Goal: Task Accomplishment & Management: Manage account settings

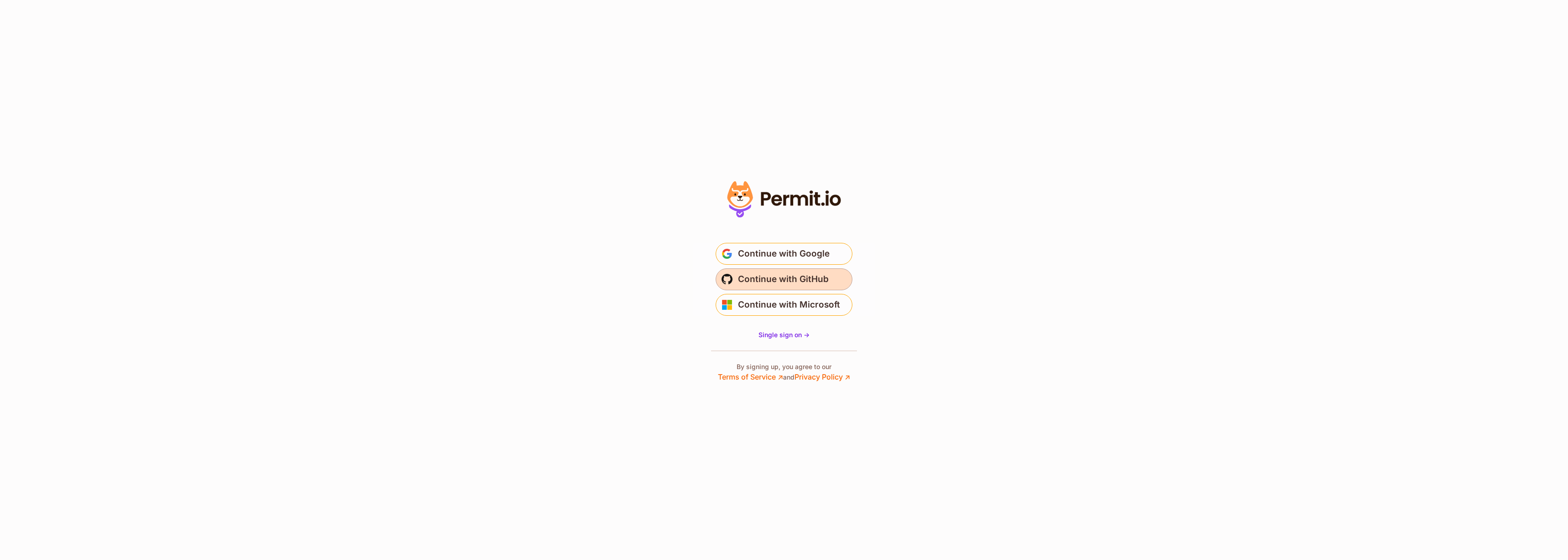
click at [800, 281] on span "Continue with GitHub" at bounding box center [783, 279] width 91 height 15
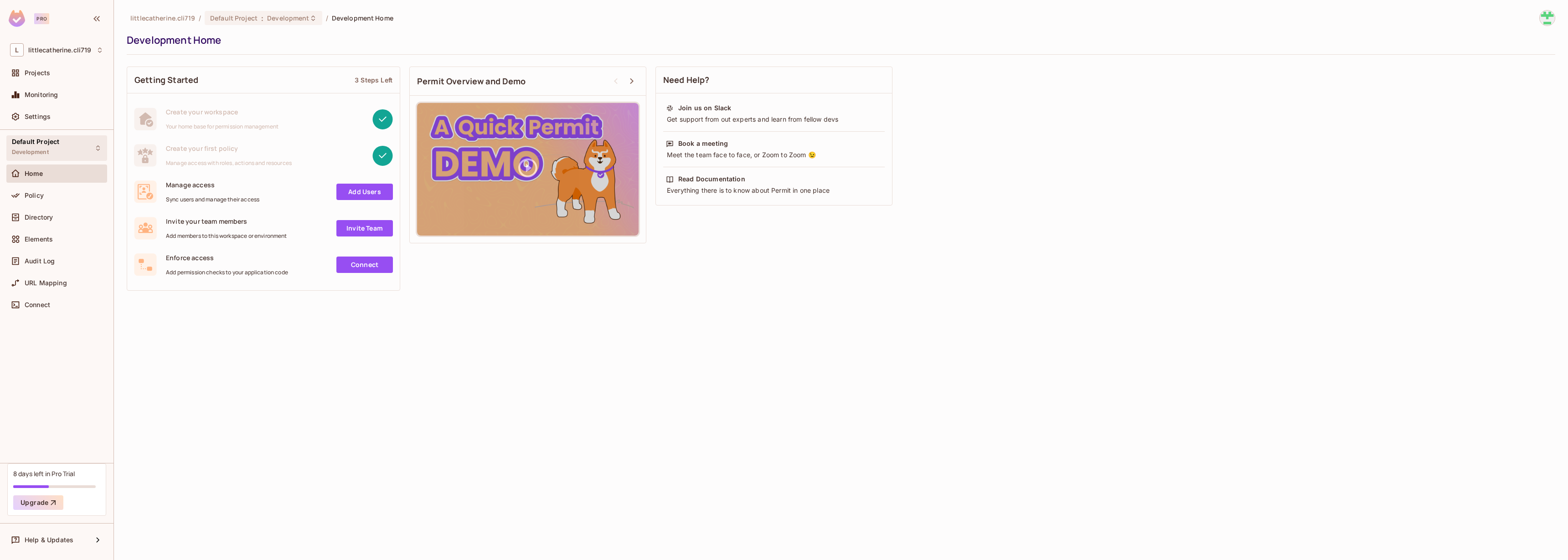
click at [29, 144] on span "Default Project" at bounding box center [35, 142] width 47 height 7
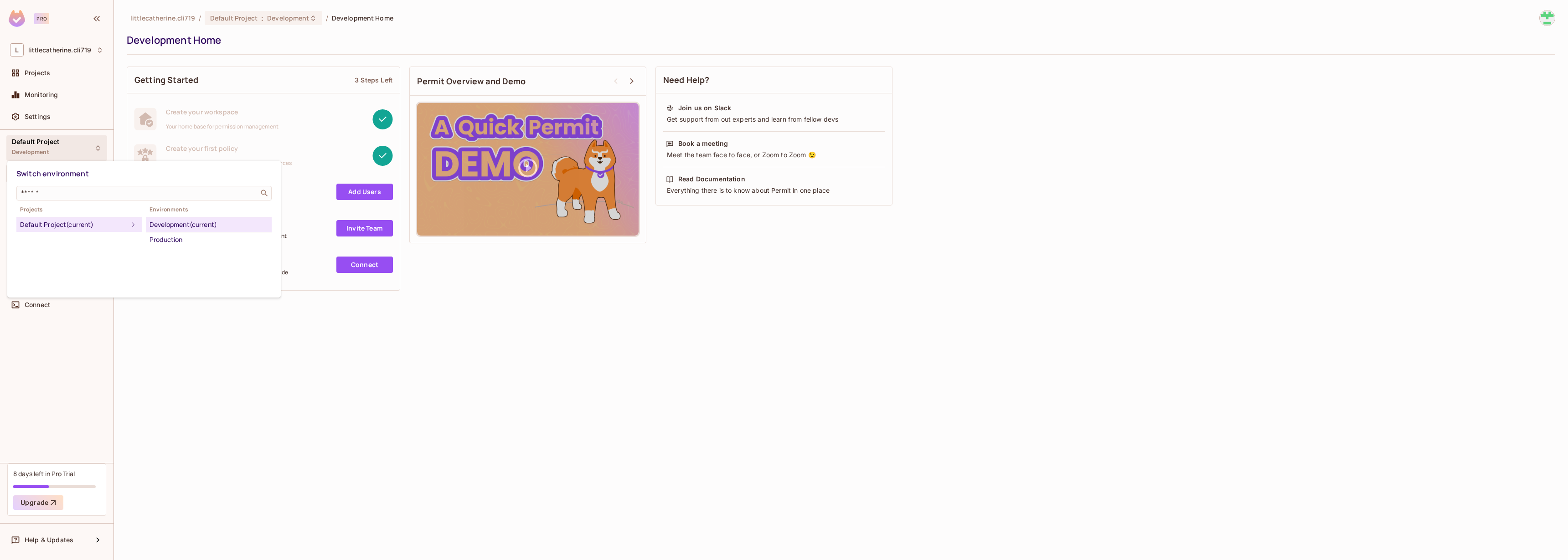
click at [29, 144] on div at bounding box center [784, 280] width 1568 height 560
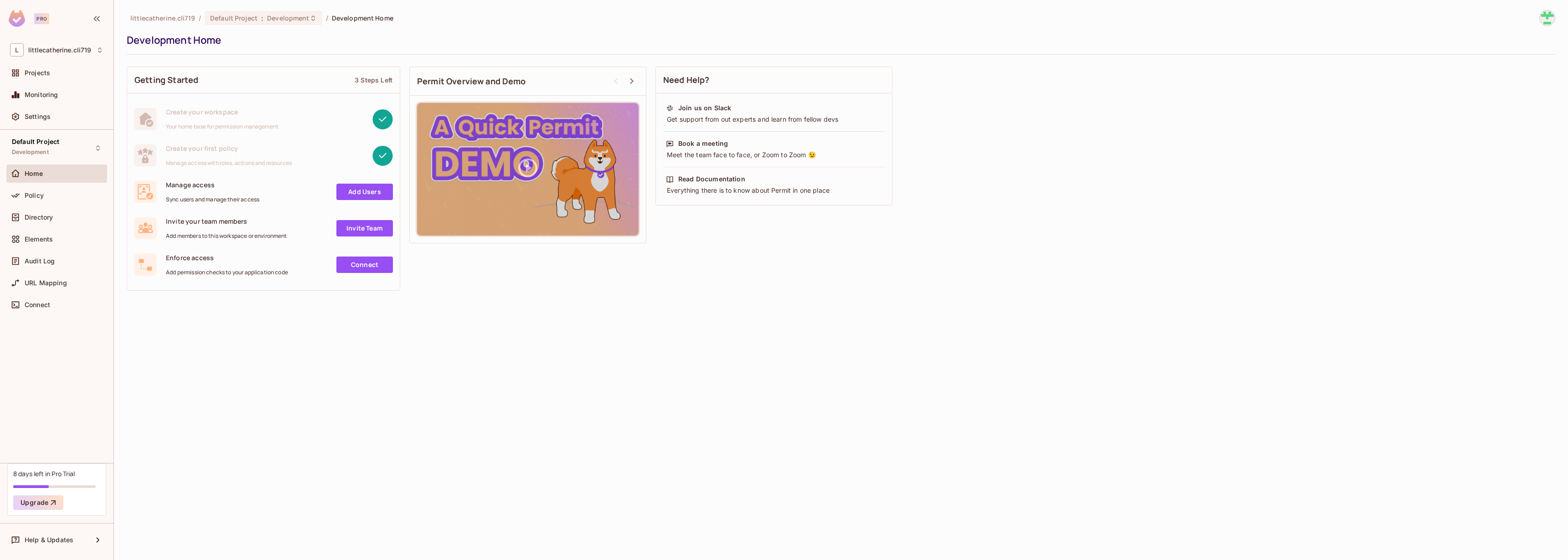
click at [272, 384] on div "littlecatherine.cli719 / Default Project : Development / Development Home Devel…" at bounding box center [841, 280] width 1454 height 560
click at [41, 142] on span "Default Project" at bounding box center [35, 142] width 47 height 7
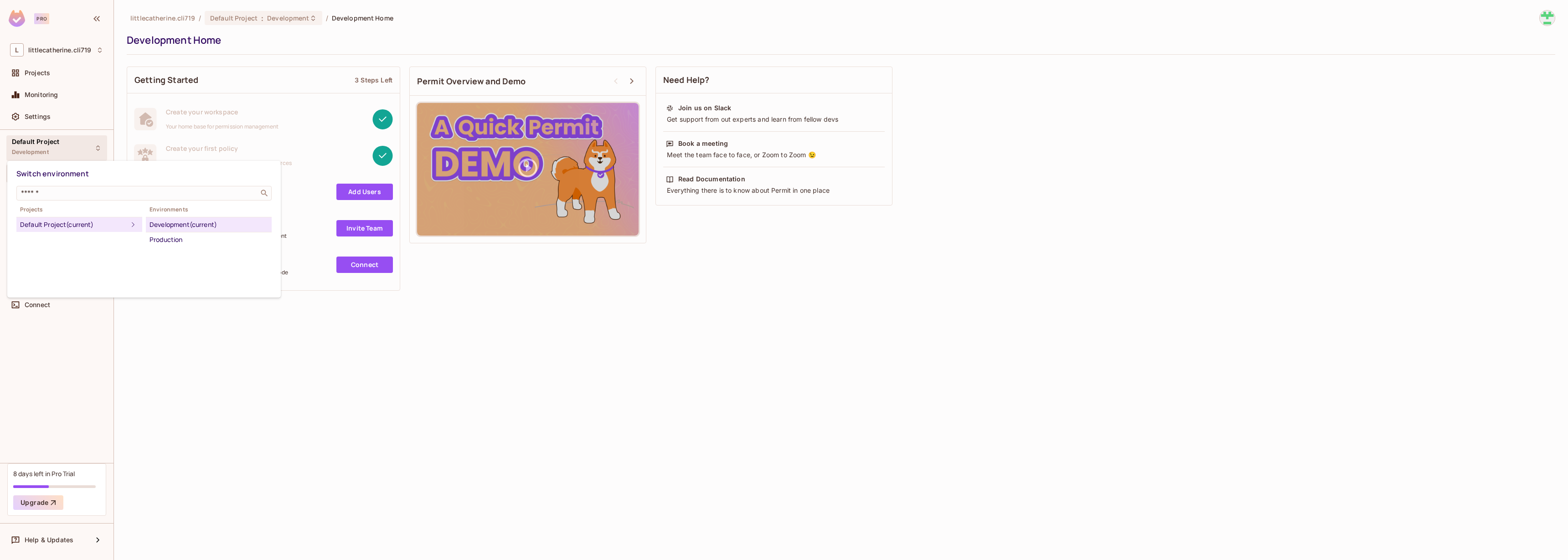
click at [250, 346] on div at bounding box center [784, 280] width 1568 height 560
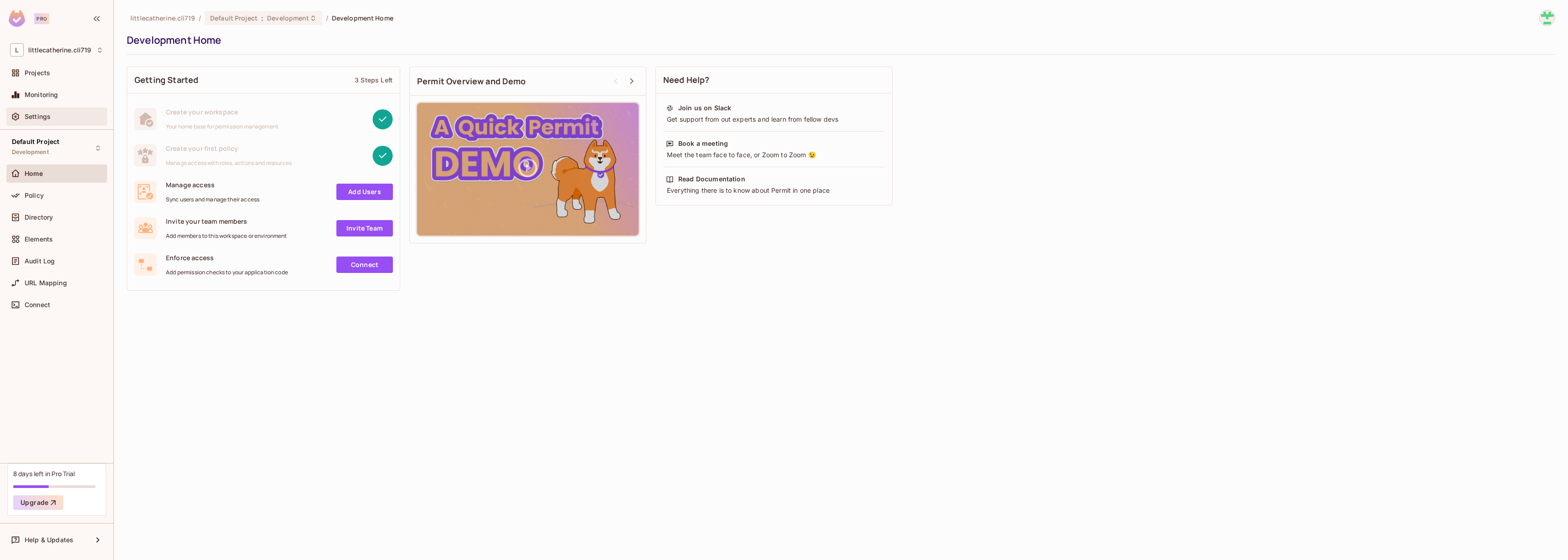
click at [76, 109] on div "Settings" at bounding box center [56, 117] width 100 height 18
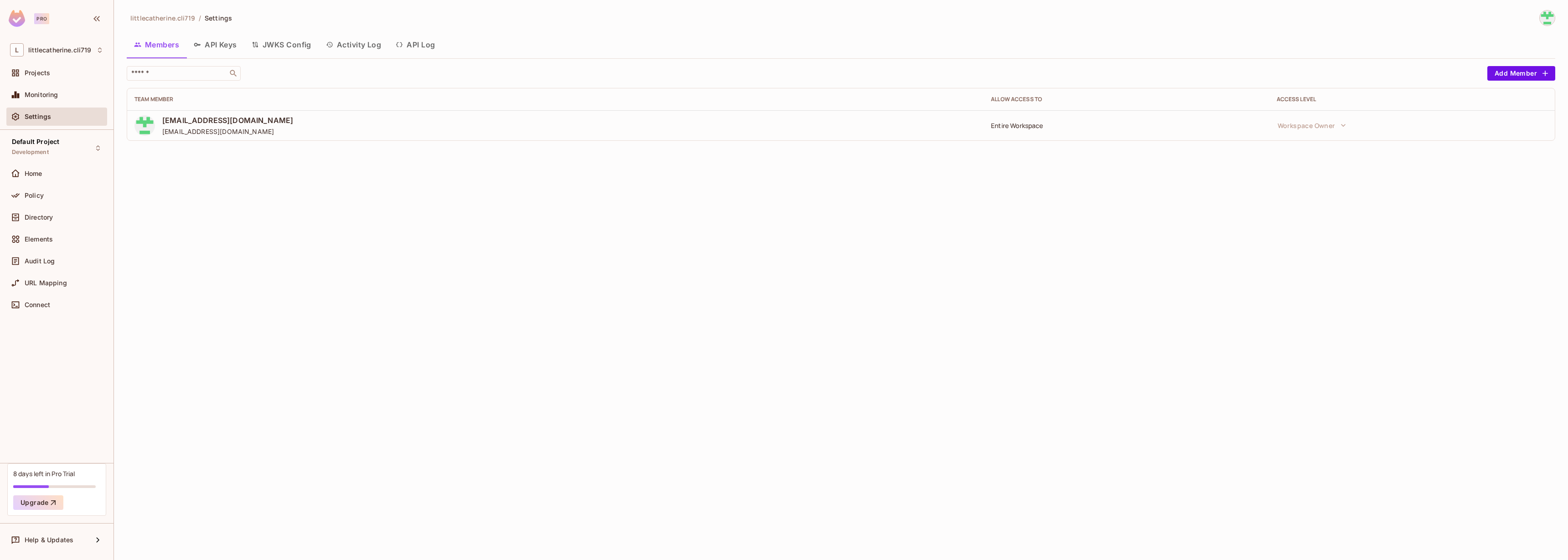
click at [229, 46] on button "API Keys" at bounding box center [215, 44] width 58 height 23
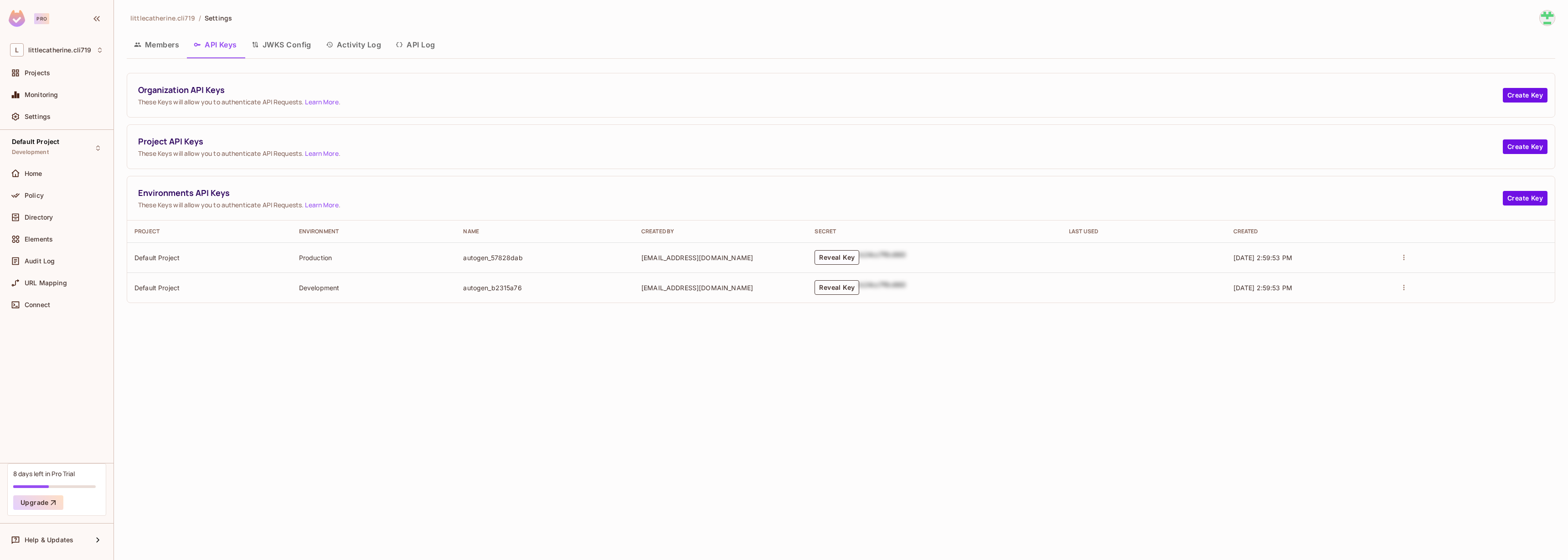
click at [859, 289] on button "Reveal Key" at bounding box center [836, 288] width 44 height 15
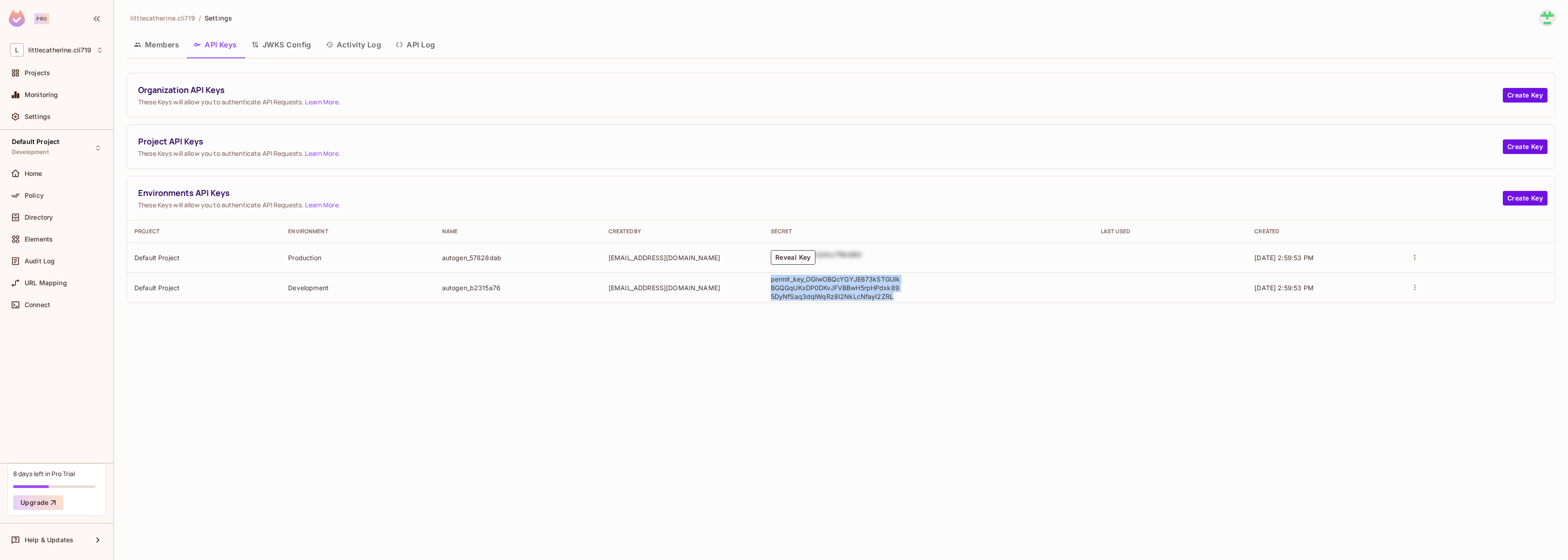
drag, startPoint x: 928, startPoint y: 298, endPoint x: 800, endPoint y: 282, distance: 129.0
click at [800, 282] on td "permit_key_OGlwOBQcYGYJE673kSTGUIkBGQGqUKxDP0DKvJFVBBwH5rpHPdxk895DyNfSaq3dqlWq…" at bounding box center [928, 287] width 330 height 30
copy p "permit_key_OGlwOBQcYGYJE673kSTGUIkBGQGqUKxDP0DKvJFVBBwH5rpHPdxk895DyNfSaq3dqlWq…"
click at [72, 146] on div "Default Project Development" at bounding box center [56, 147] width 100 height 25
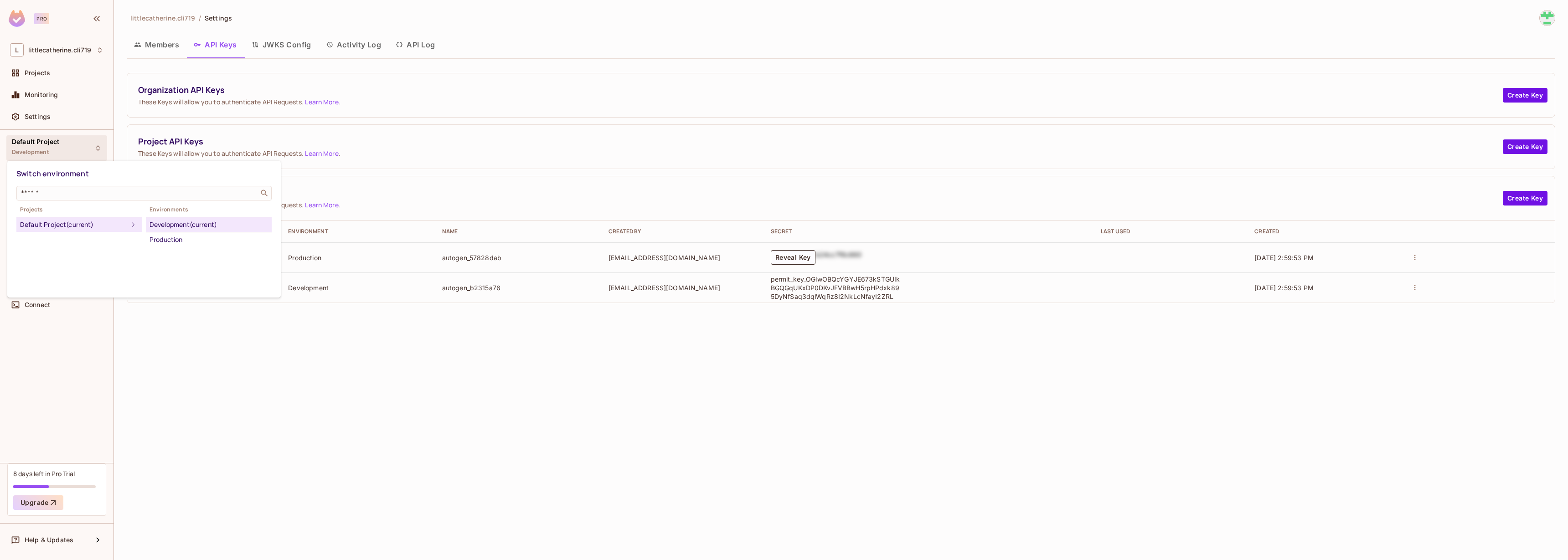
click at [190, 339] on div at bounding box center [784, 280] width 1568 height 560
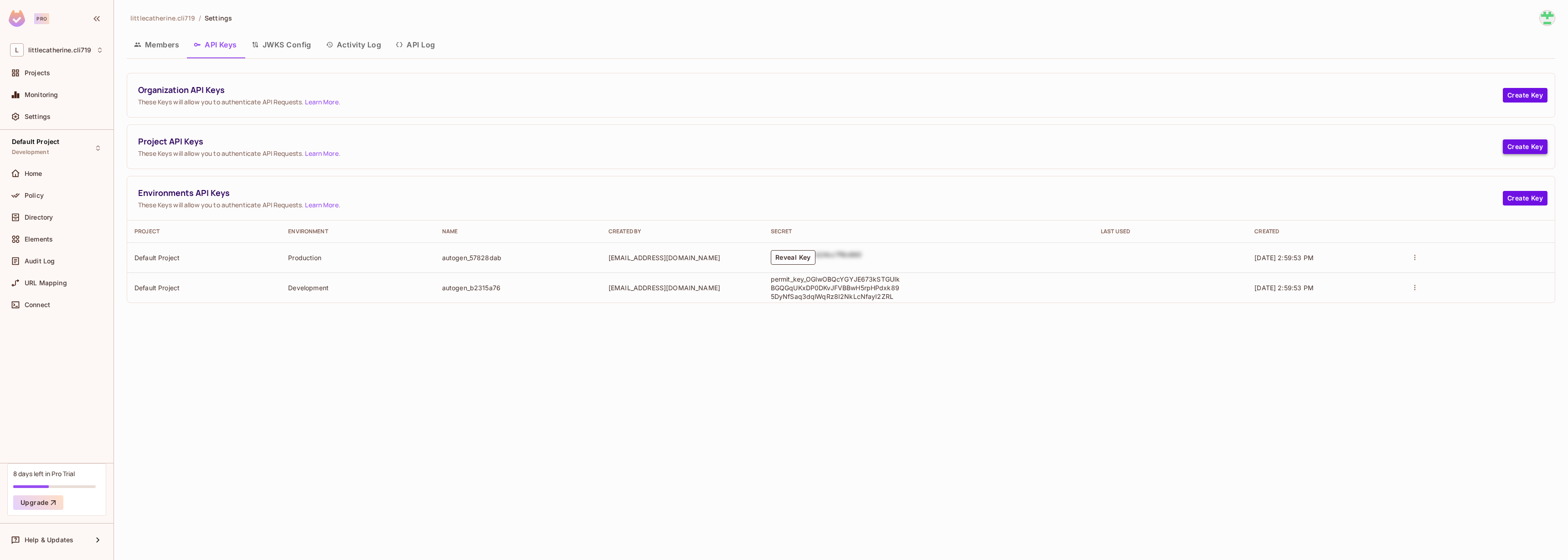
click at [1531, 148] on button "Create Key" at bounding box center [1525, 147] width 44 height 15
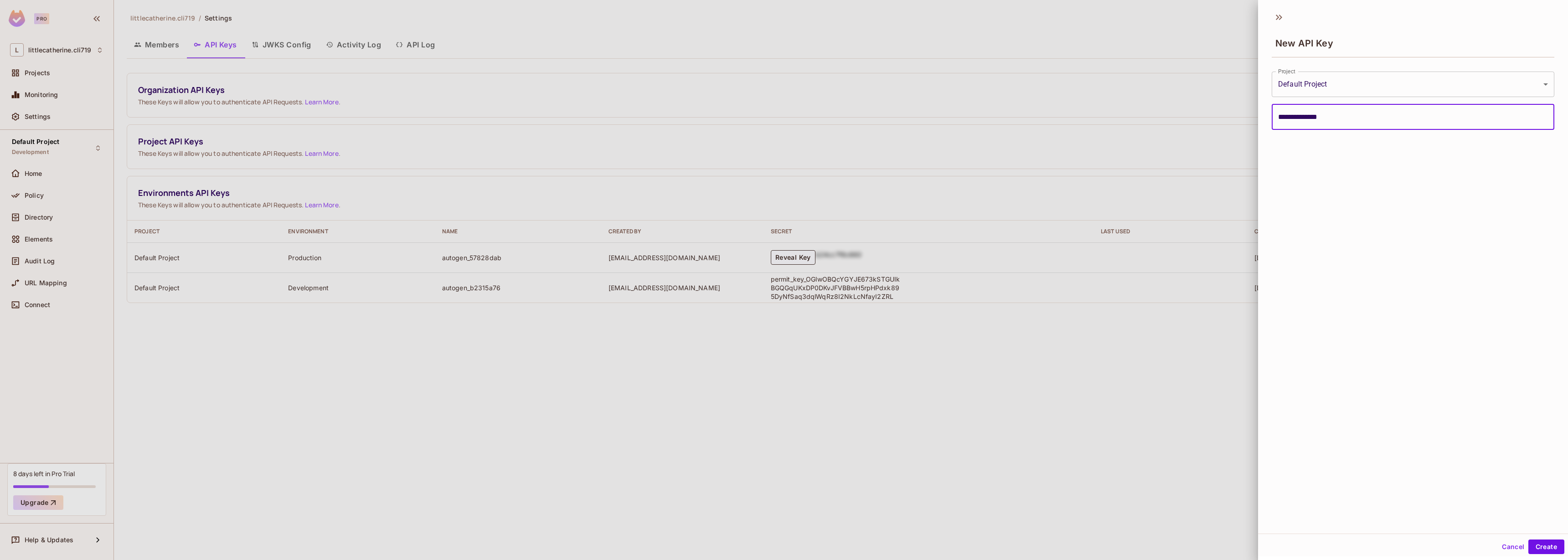
type input "**********"
click at [1528, 540] on button "Create" at bounding box center [1546, 547] width 36 height 15
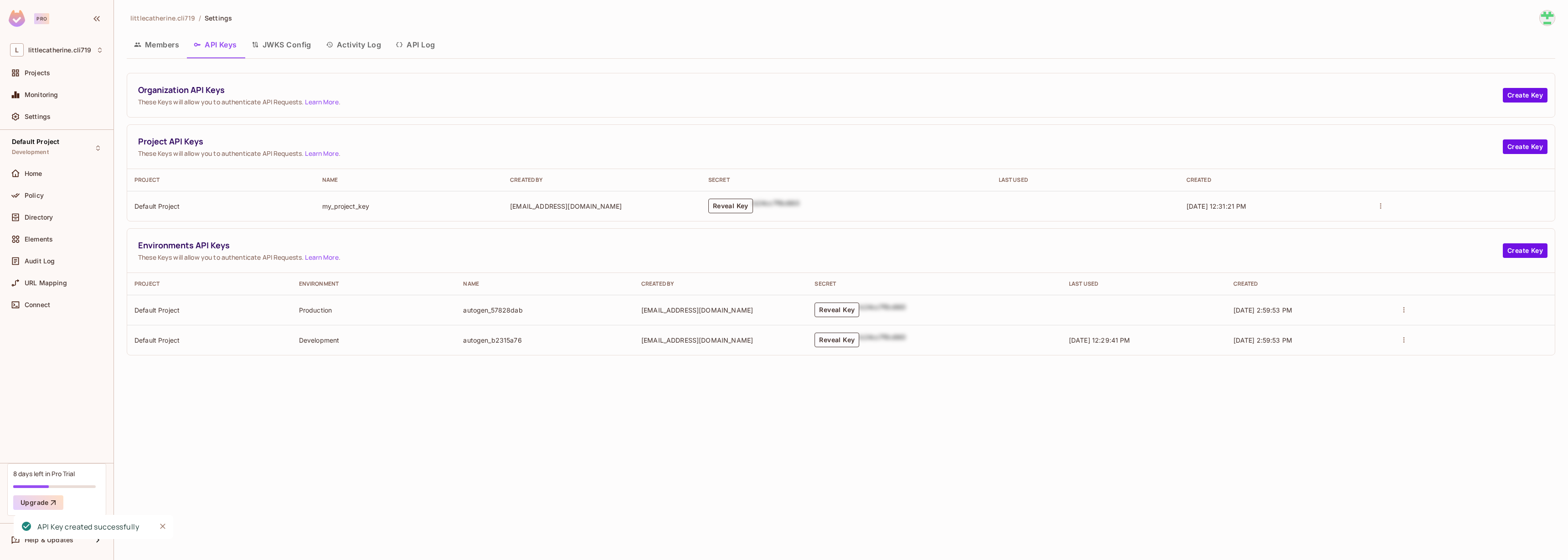
click at [753, 209] on button "Reveal Key" at bounding box center [730, 206] width 44 height 15
drag, startPoint x: 819, startPoint y: 213, endPoint x: 685, endPoint y: 202, distance: 134.5
click at [685, 202] on tr "Default Project my_project_key littlecatherine.cli@gmail.com permit_key_l1UKzWz…" at bounding box center [841, 206] width 1427 height 30
copy tr "permit_key_l1UKzWzWzbuTD6bVPpKQ2S0GLDA4pyIJNxjtRisPADljM4dSGmuu1aabnJKQkVJxeuqt…"
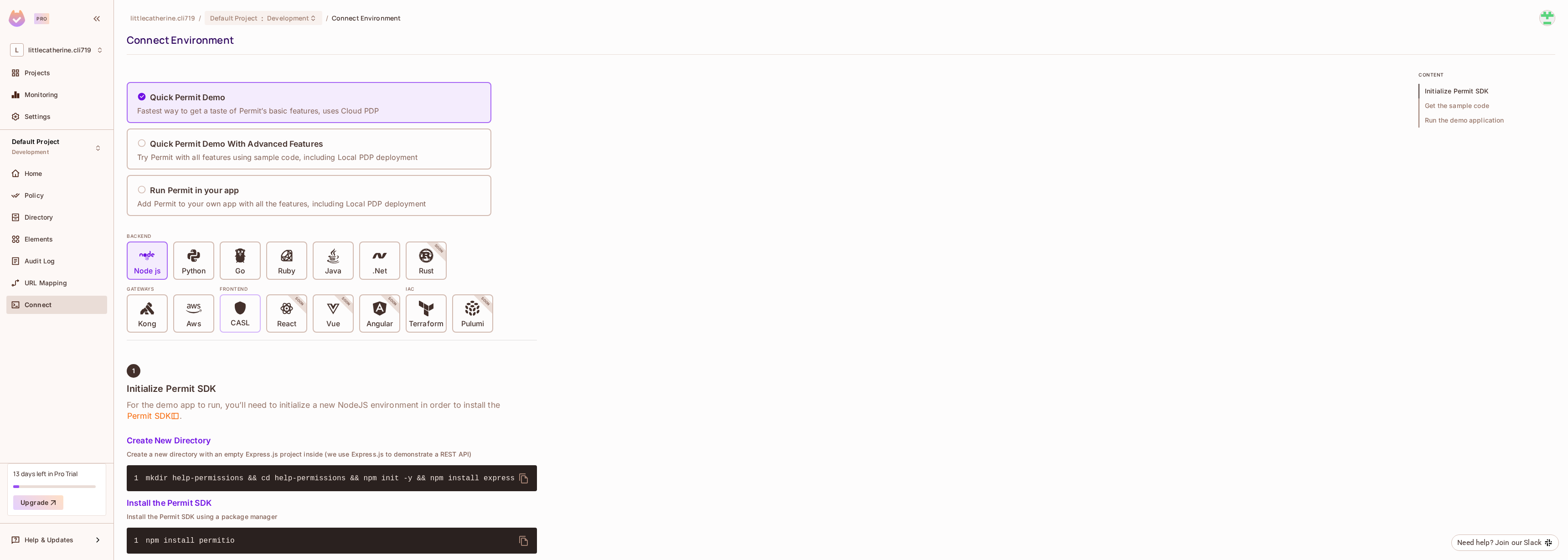
scroll to position [164, 0]
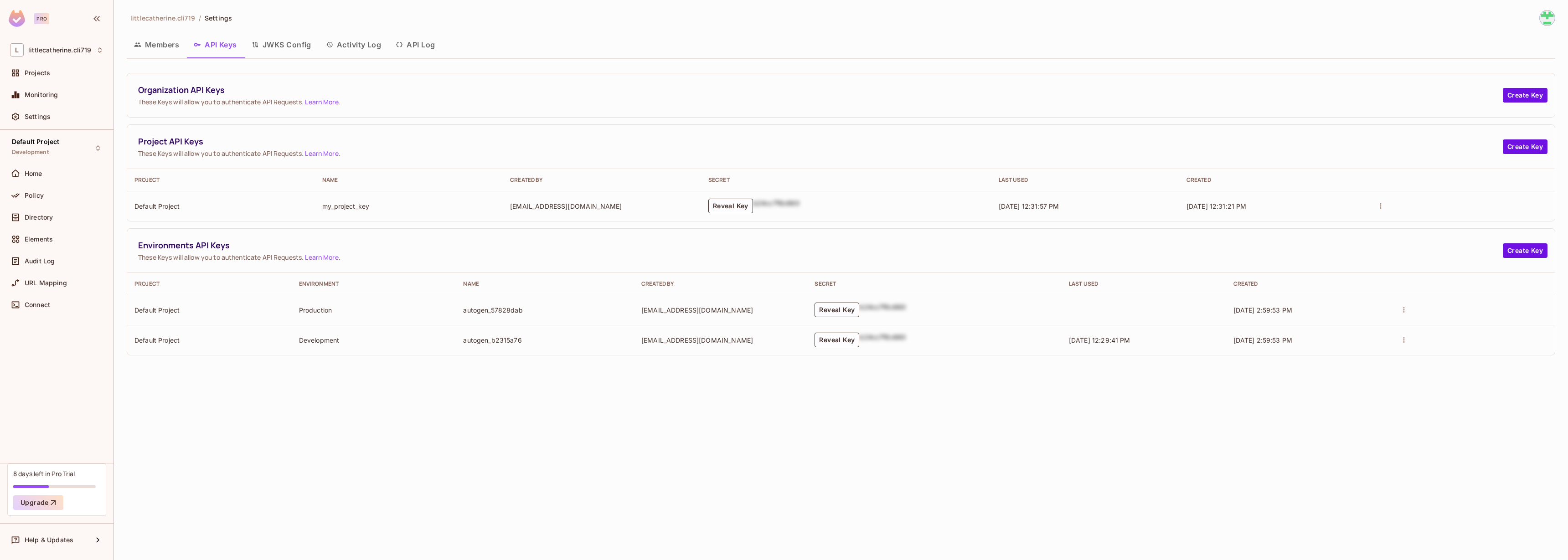
click at [421, 48] on button "API Log" at bounding box center [415, 44] width 54 height 23
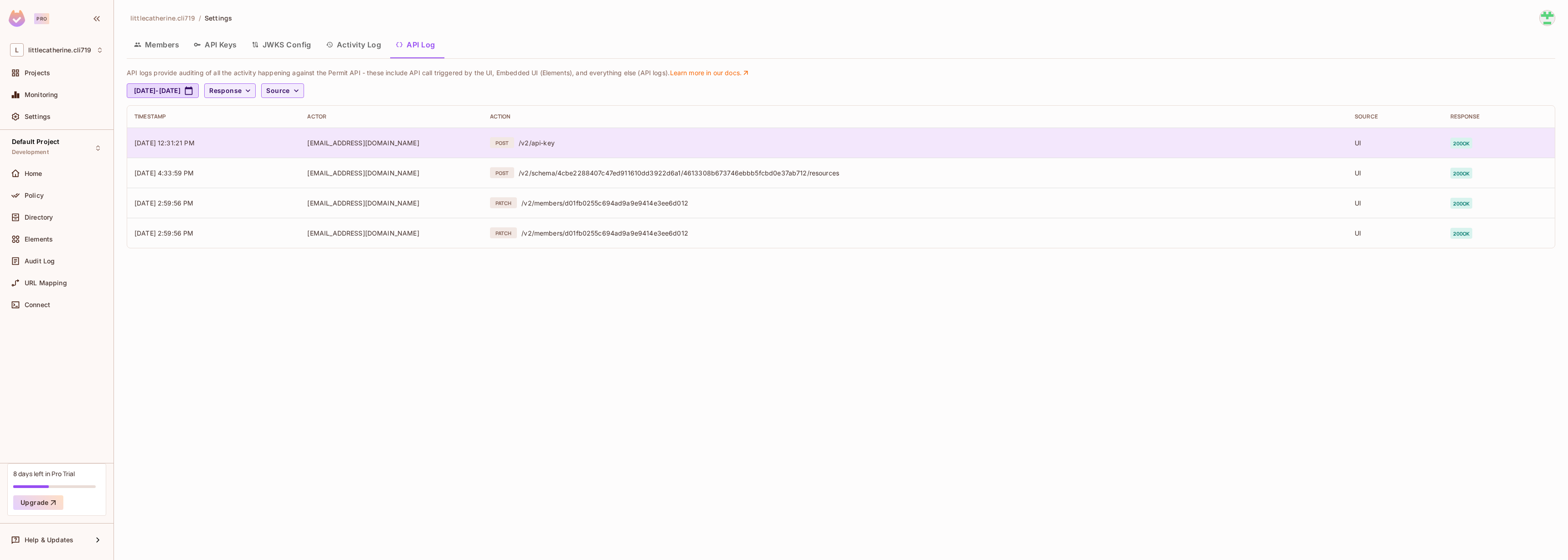
click at [688, 147] on div "/v2/api-key" at bounding box center [929, 143] width 821 height 9
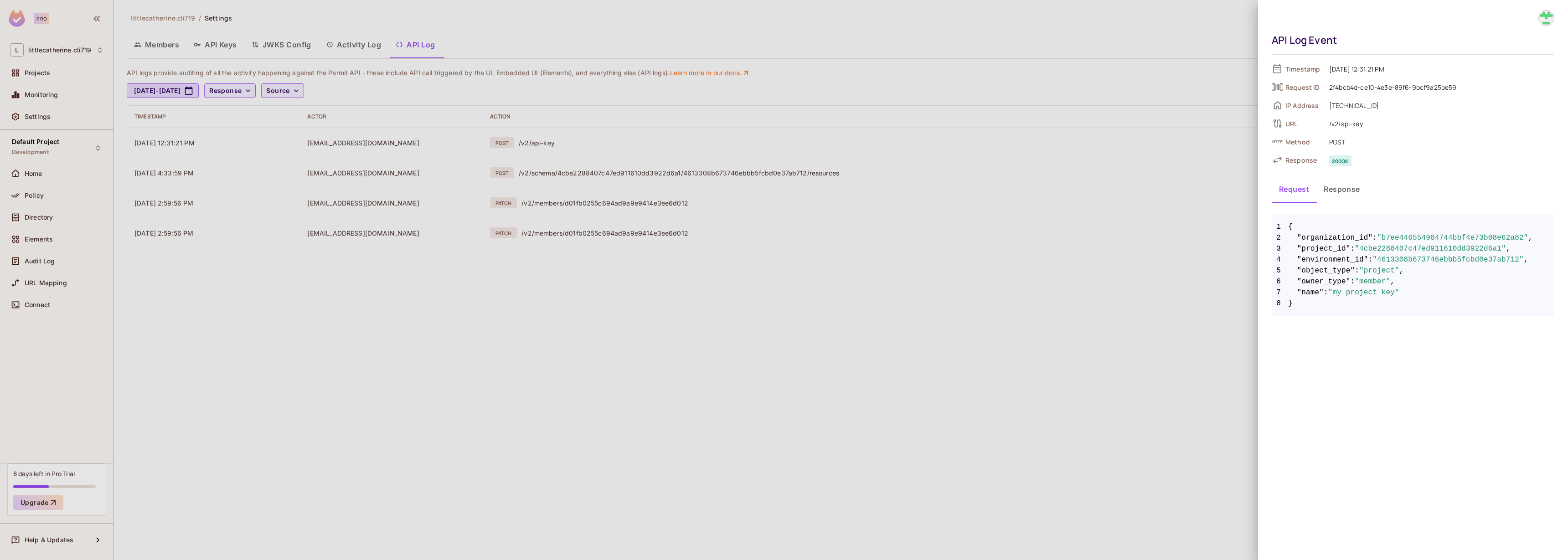
click at [1345, 193] on button "Response" at bounding box center [1342, 189] width 51 height 23
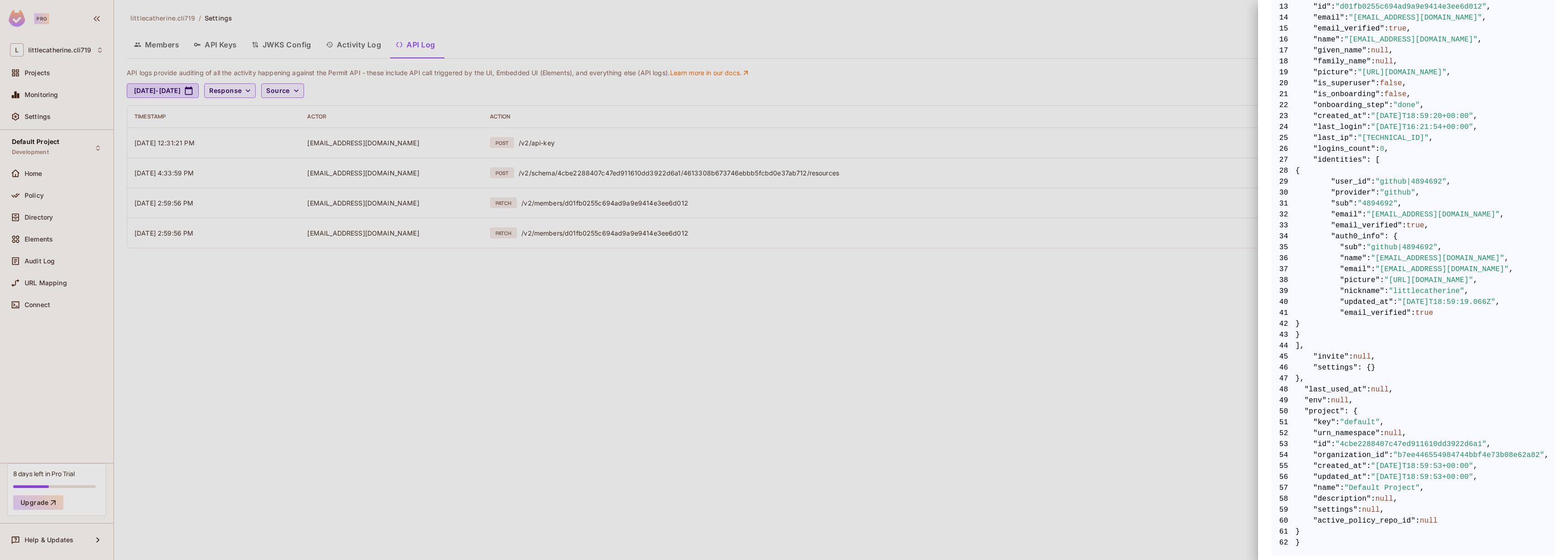
scroll to position [383, 0]
click at [822, 382] on div at bounding box center [784, 280] width 1568 height 560
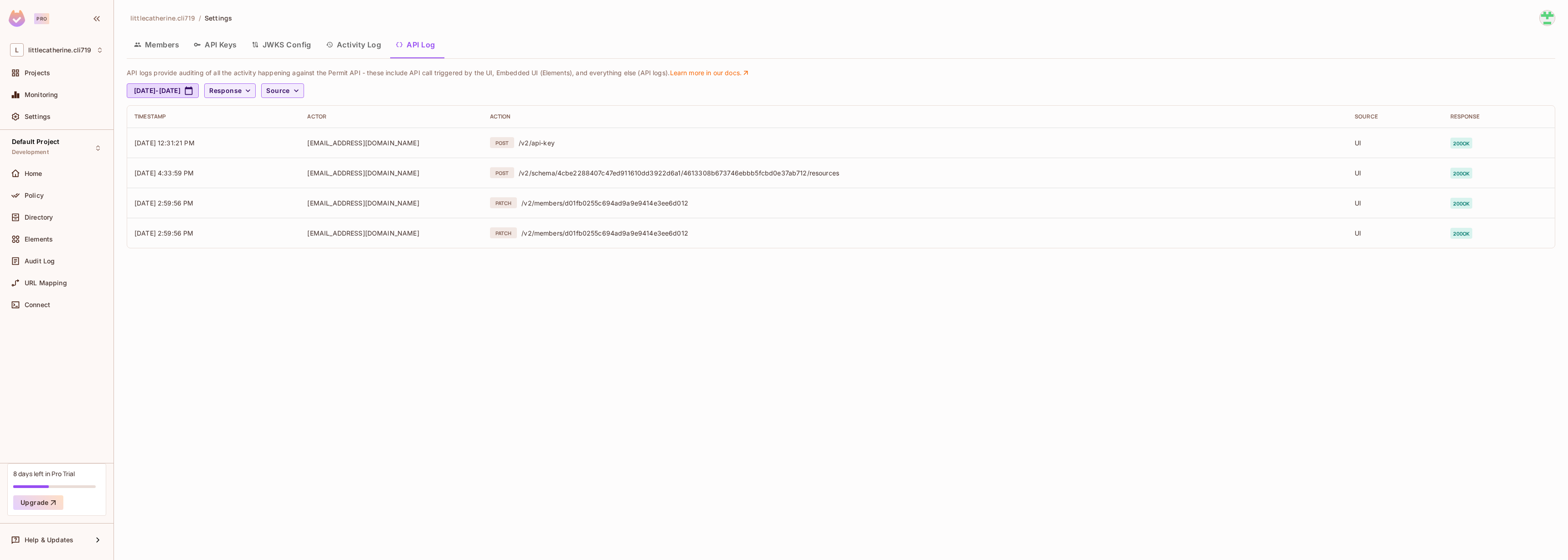
click at [362, 40] on button "Activity Log" at bounding box center [353, 44] width 70 height 23
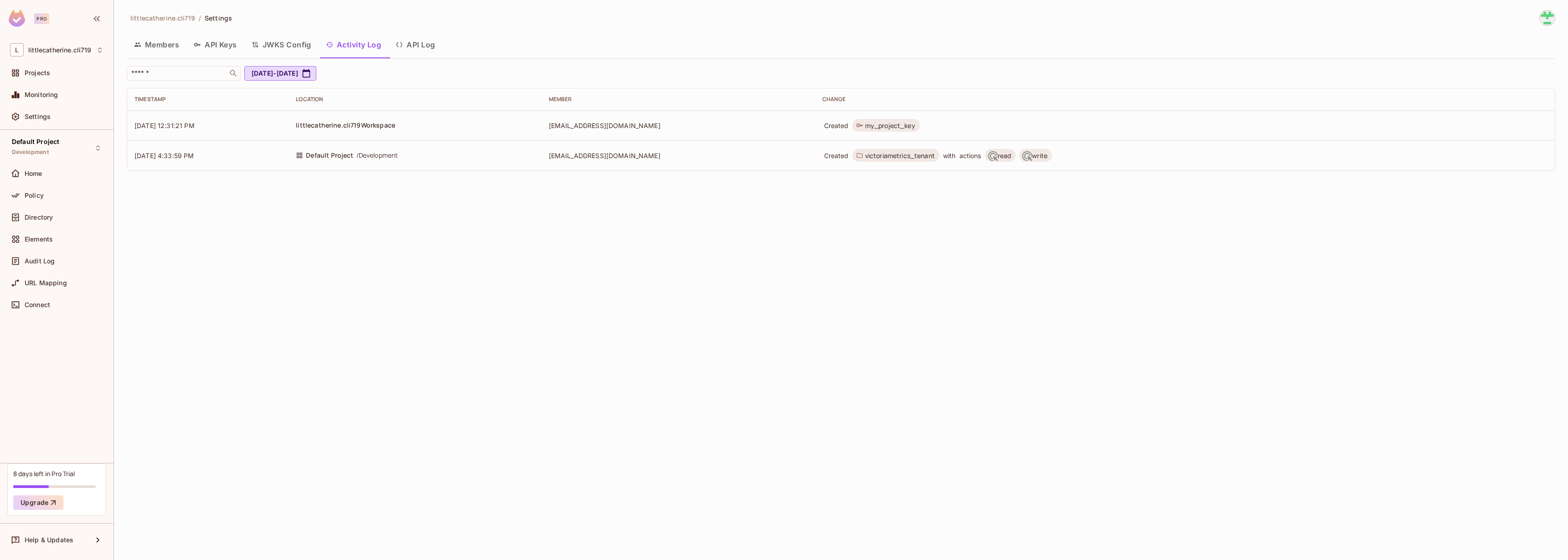
click at [217, 51] on button "API Keys" at bounding box center [215, 44] width 58 height 23
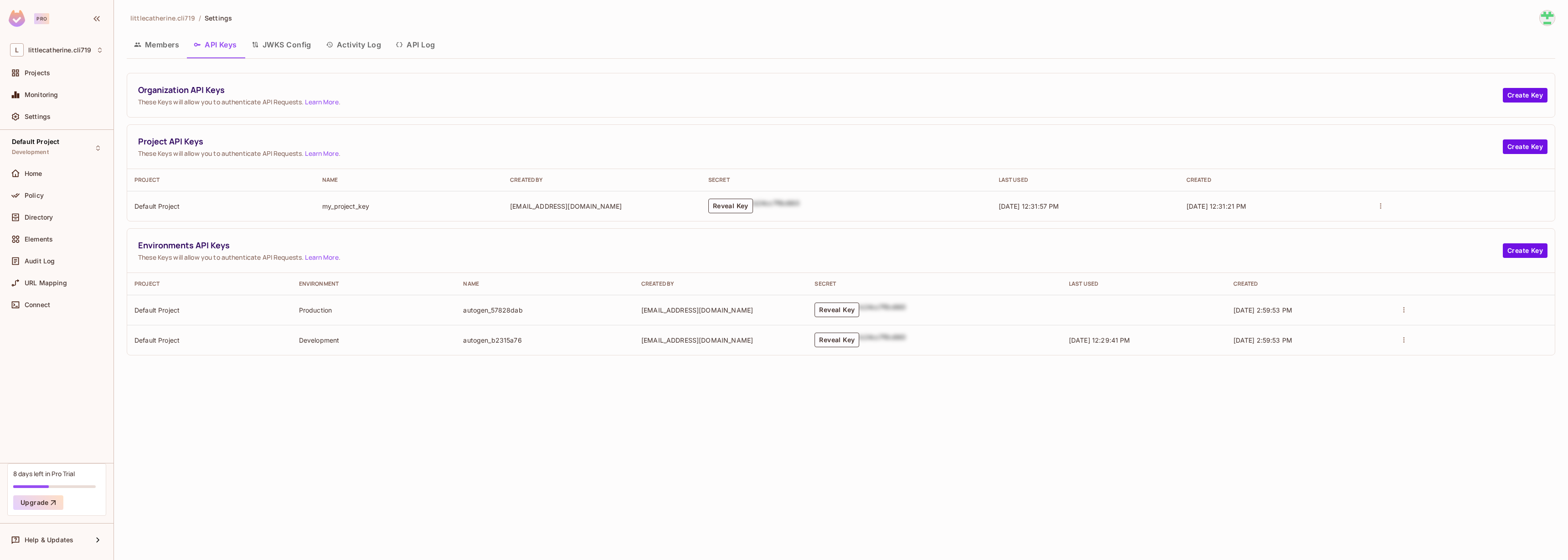
click at [150, 47] on button "Members" at bounding box center [156, 44] width 60 height 23
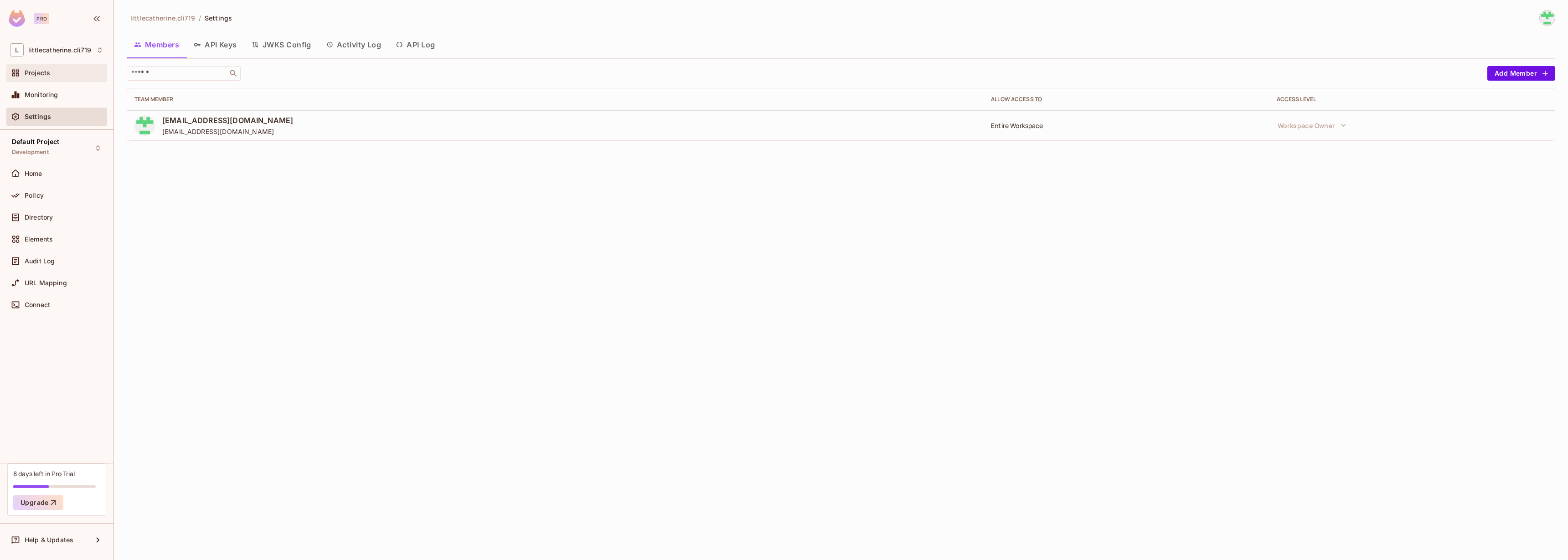
click at [52, 74] on div "Projects" at bounding box center [64, 73] width 79 height 7
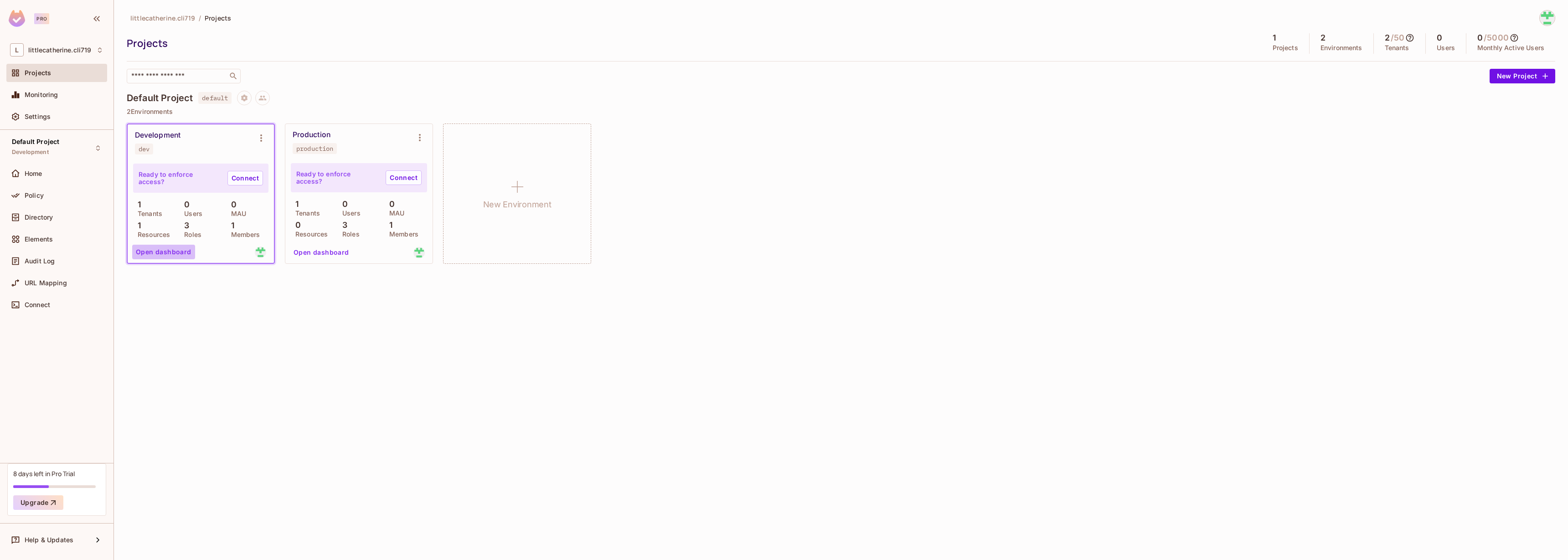
click at [169, 253] on button "Open dashboard" at bounding box center [163, 252] width 63 height 15
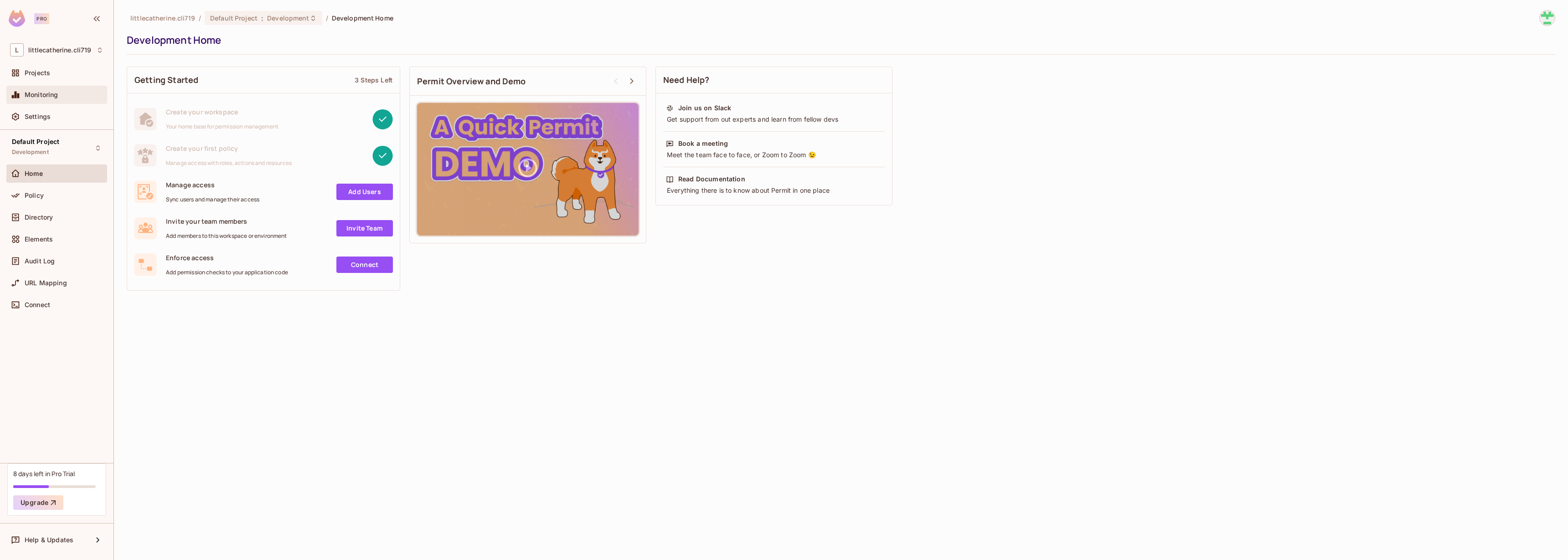
click at [61, 90] on div "Monitoring" at bounding box center [57, 95] width 94 height 11
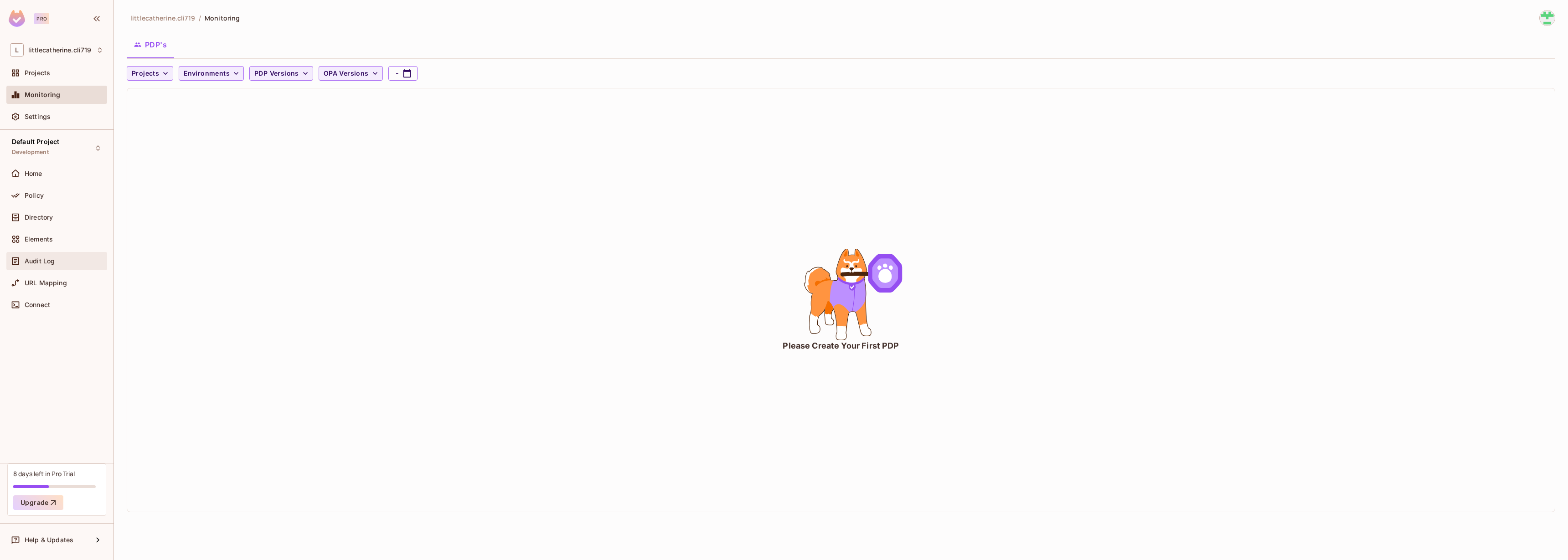
click at [77, 262] on div "Audit Log" at bounding box center [64, 261] width 79 height 7
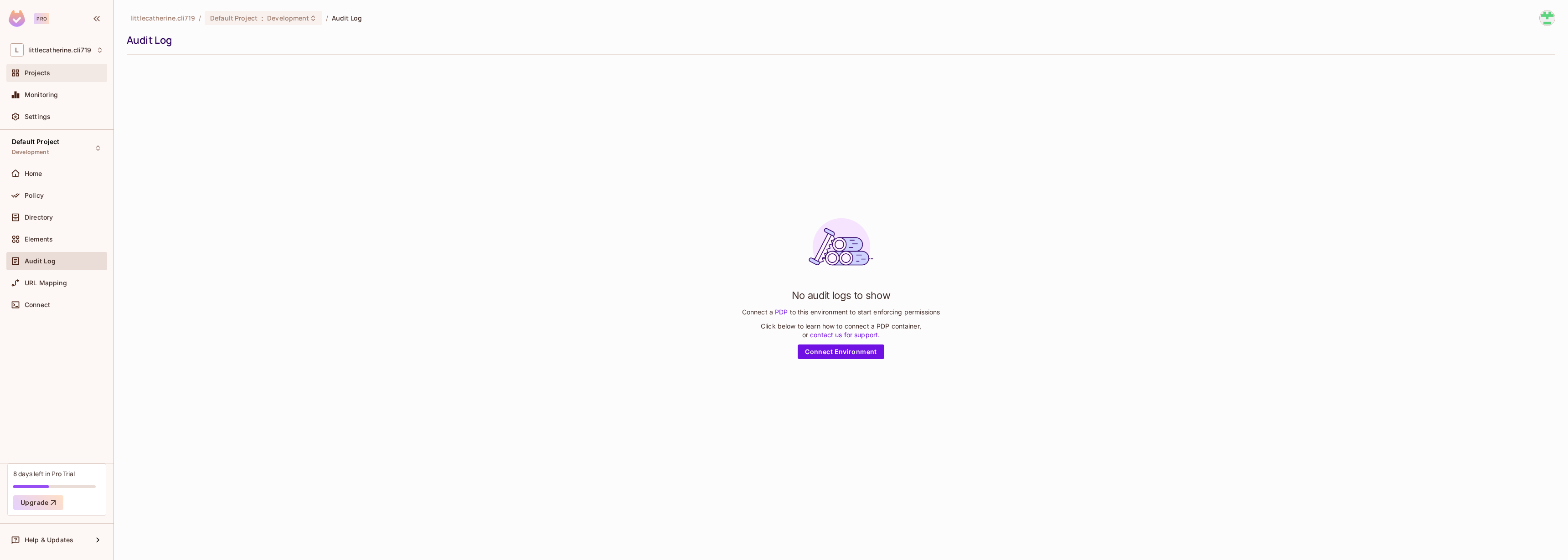
click at [25, 70] on span "Projects" at bounding box center [37, 73] width 26 height 7
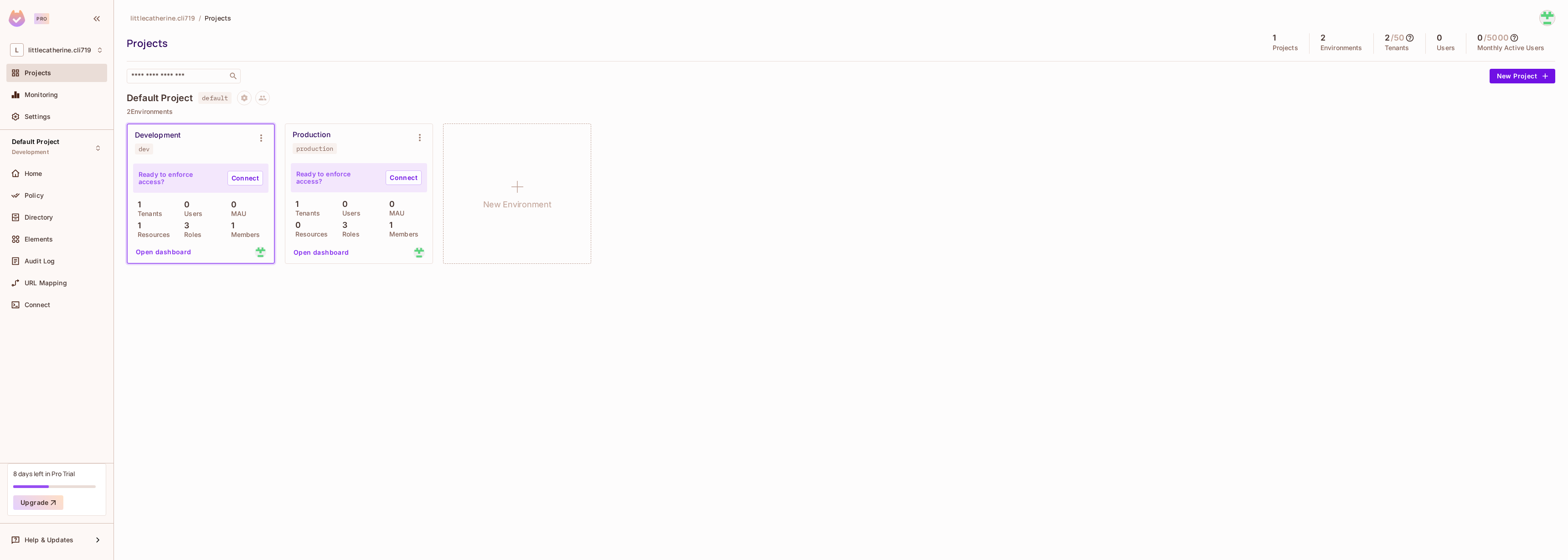
click at [208, 167] on div "Ready to enforce access? Connect" at bounding box center [201, 178] width 135 height 29
click at [41, 309] on div "Connect" at bounding box center [57, 305] width 94 height 11
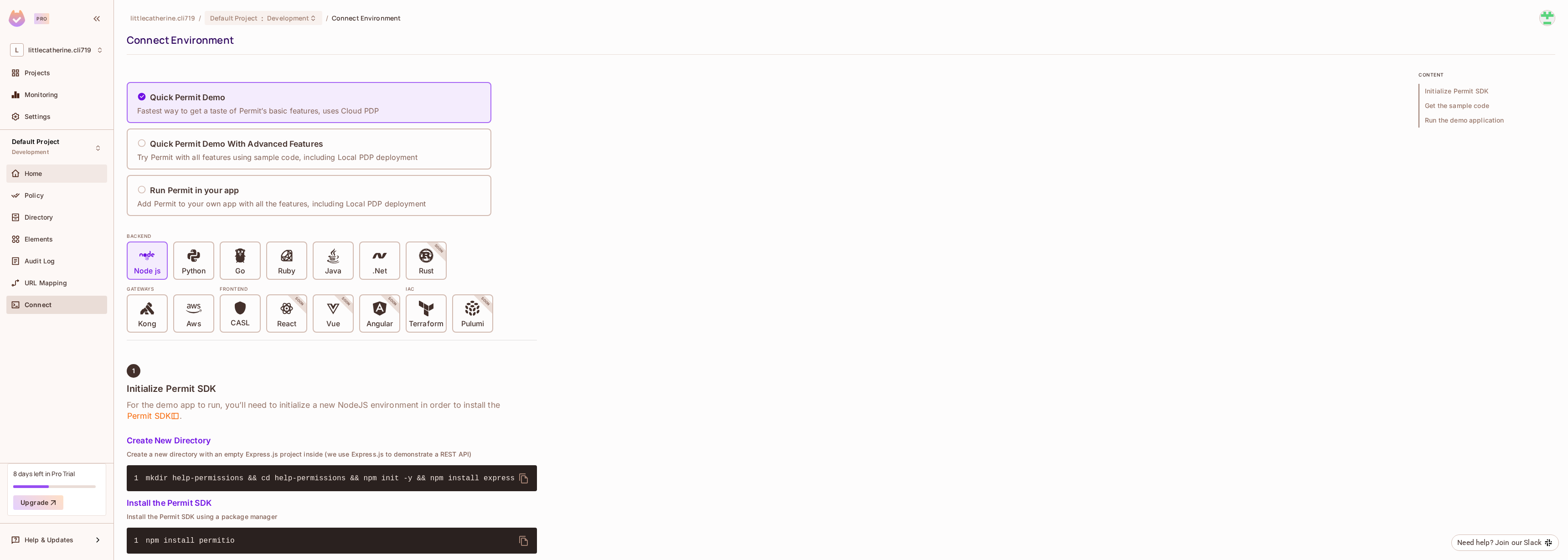
click at [46, 179] on div "Home" at bounding box center [56, 173] width 100 height 18
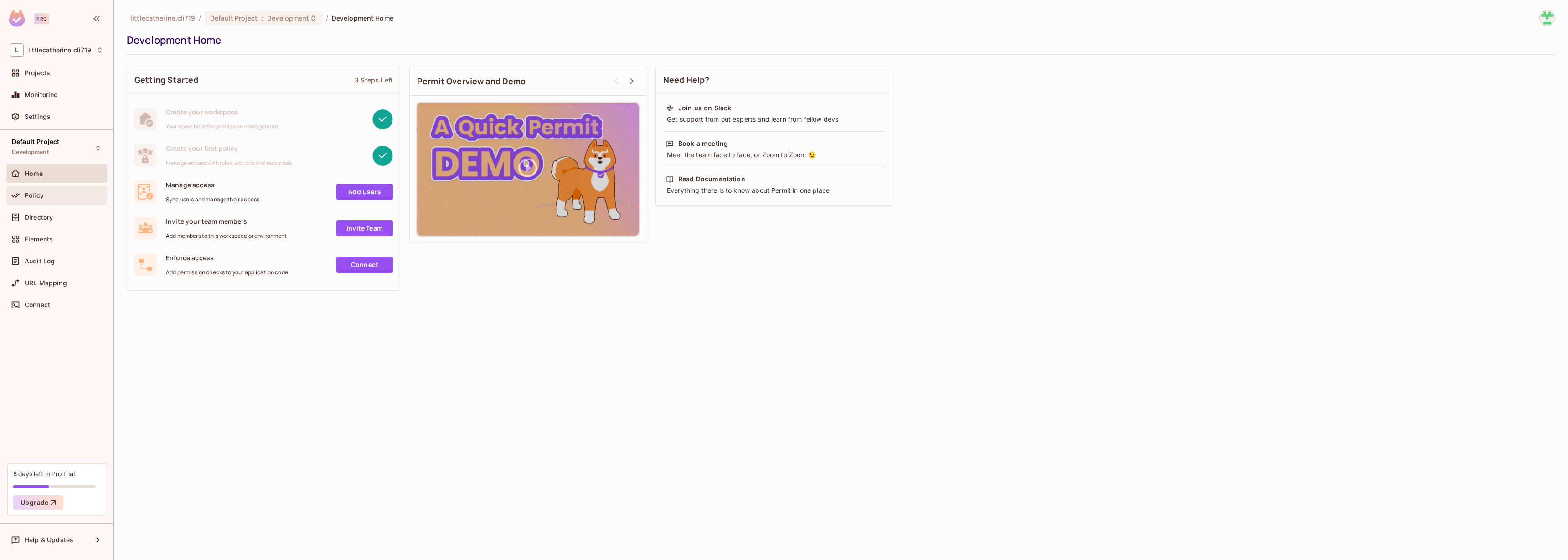
click at [65, 197] on div "Policy" at bounding box center [64, 195] width 79 height 7
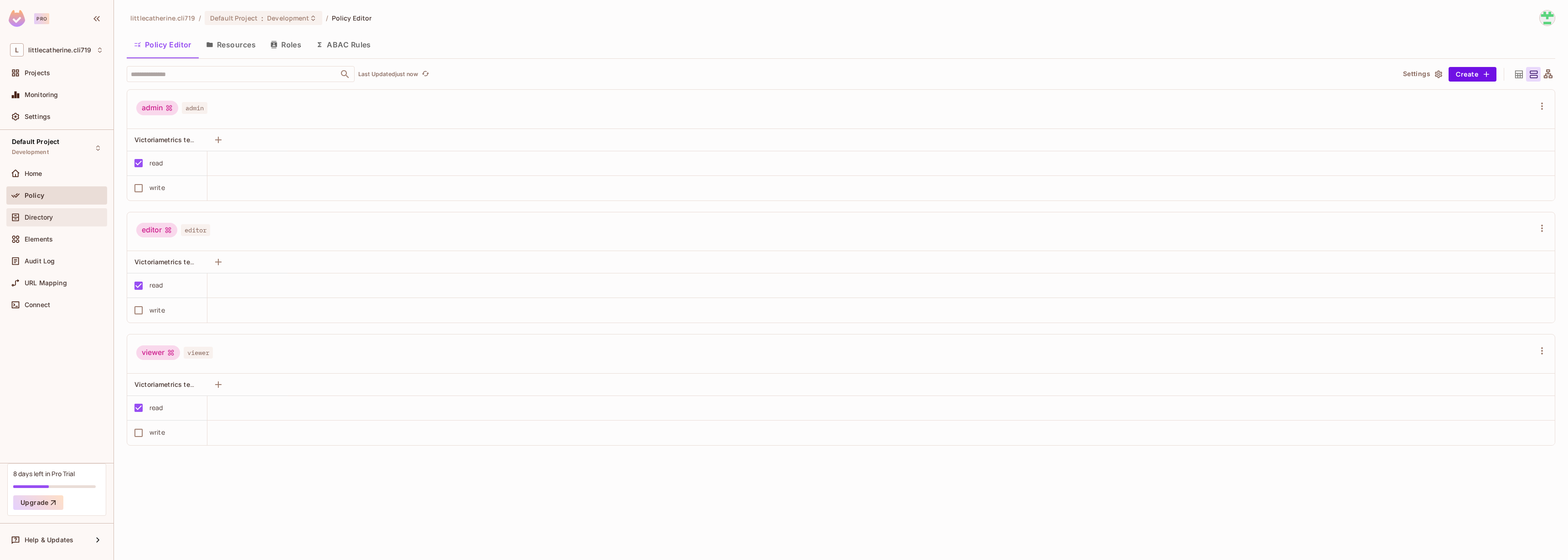
click at [79, 217] on div "Directory" at bounding box center [64, 217] width 79 height 7
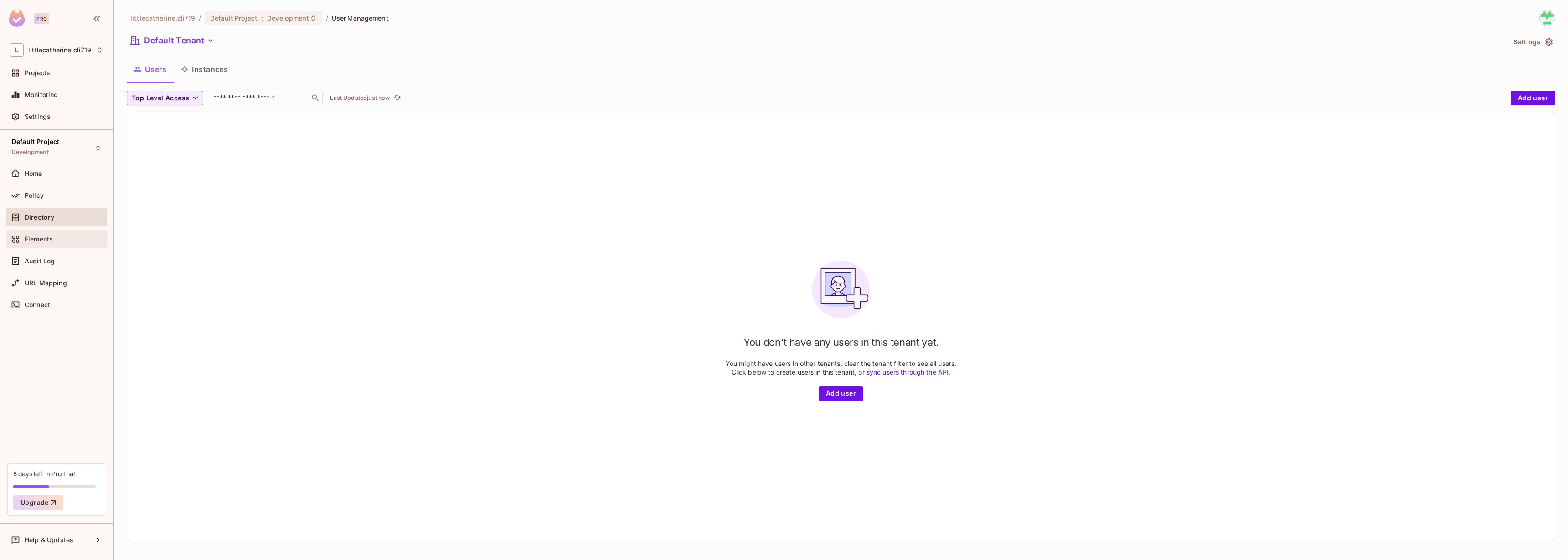
click at [79, 244] on div "Elements" at bounding box center [57, 239] width 94 height 11
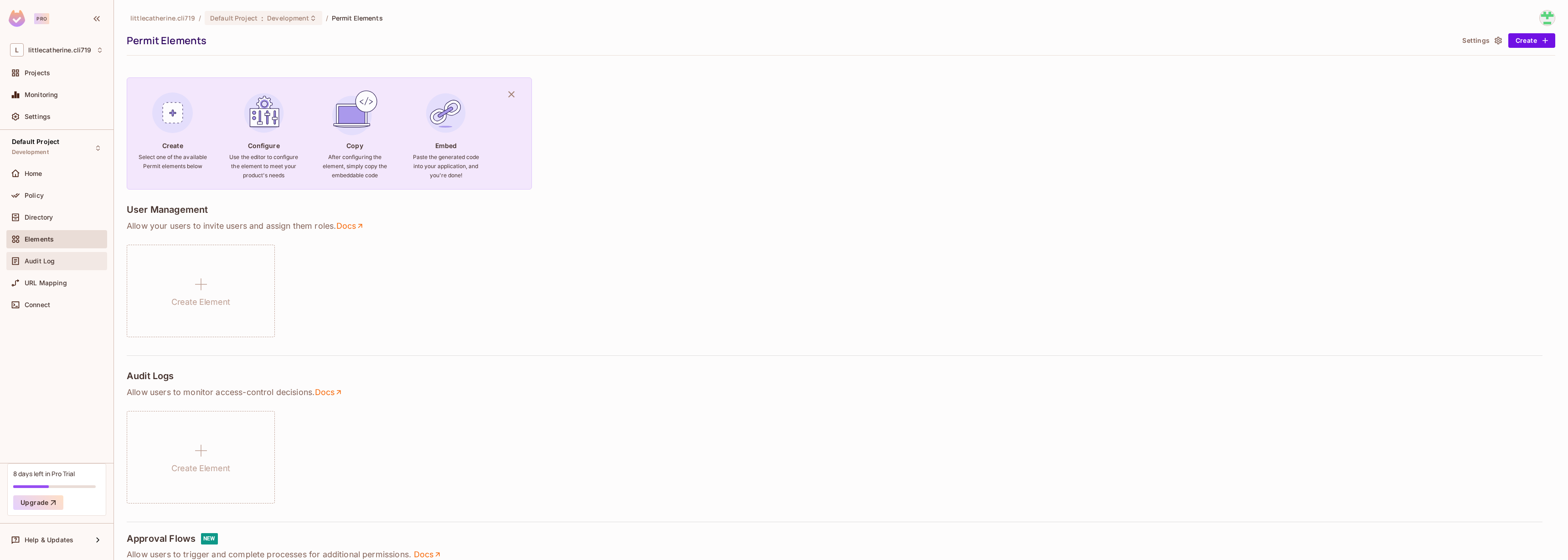
click at [81, 261] on div "Audit Log" at bounding box center [64, 261] width 79 height 7
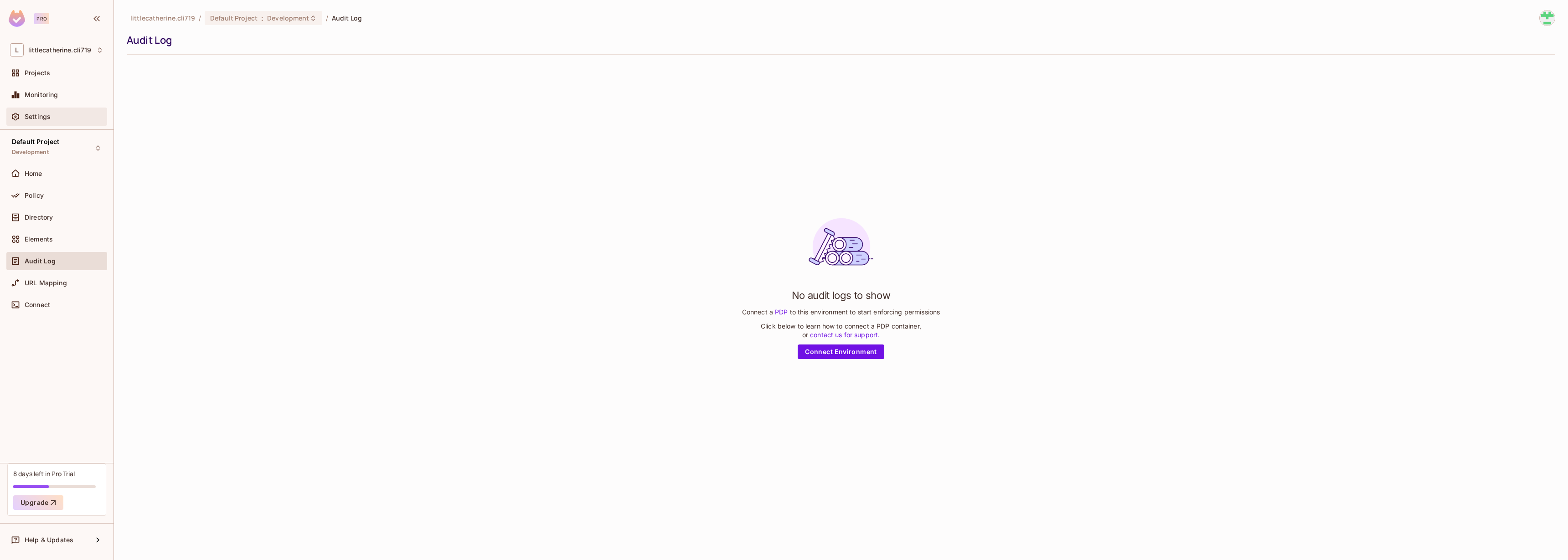
click at [75, 118] on div "Settings" at bounding box center [64, 117] width 79 height 7
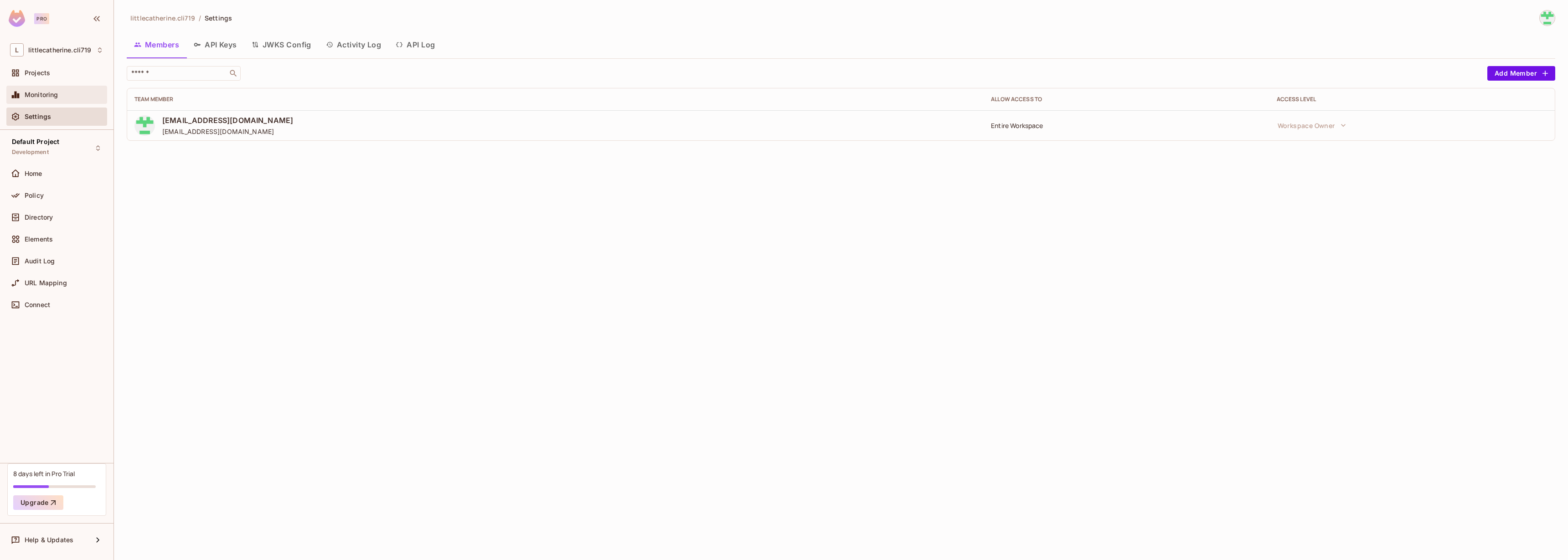
click at [68, 103] on div "Monitoring" at bounding box center [56, 95] width 100 height 18
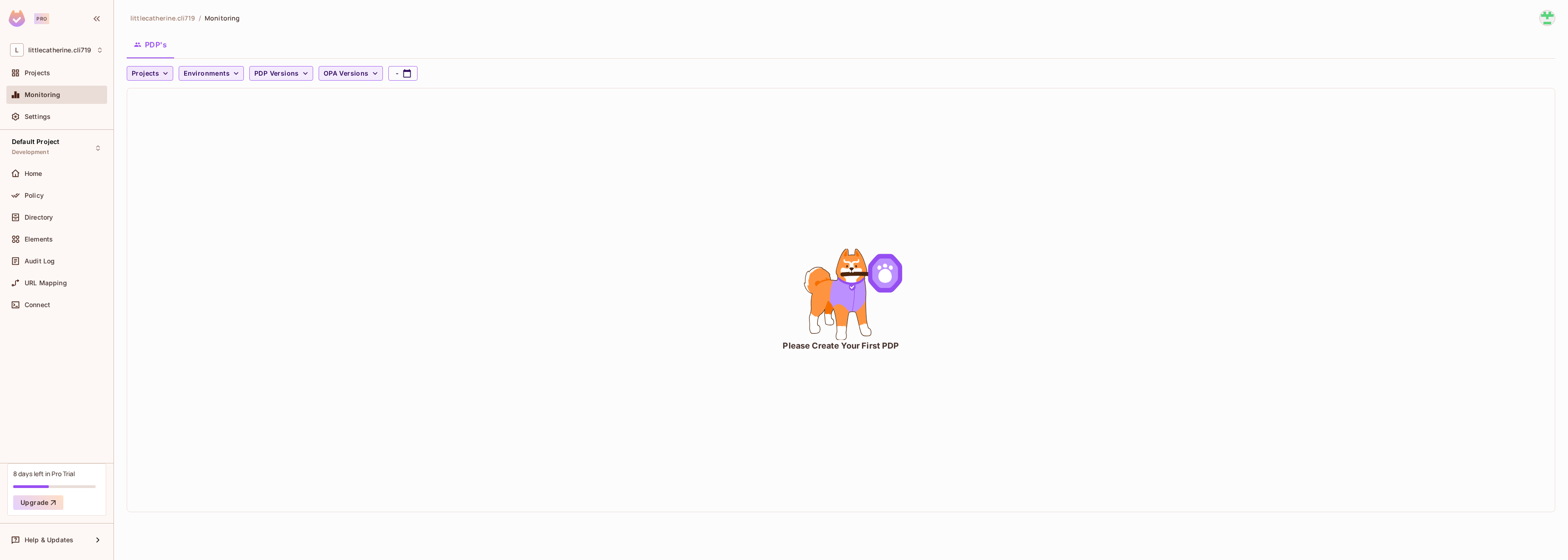
click at [163, 74] on icon "button" at bounding box center [165, 73] width 9 height 9
click at [164, 93] on span "Default Project" at bounding box center [156, 94] width 45 height 9
click at [208, 77] on span "Environments" at bounding box center [229, 74] width 46 height 12
click at [296, 116] on div at bounding box center [784, 280] width 1568 height 560
click at [293, 70] on span "PDP Versions" at bounding box center [298, 74] width 44 height 12
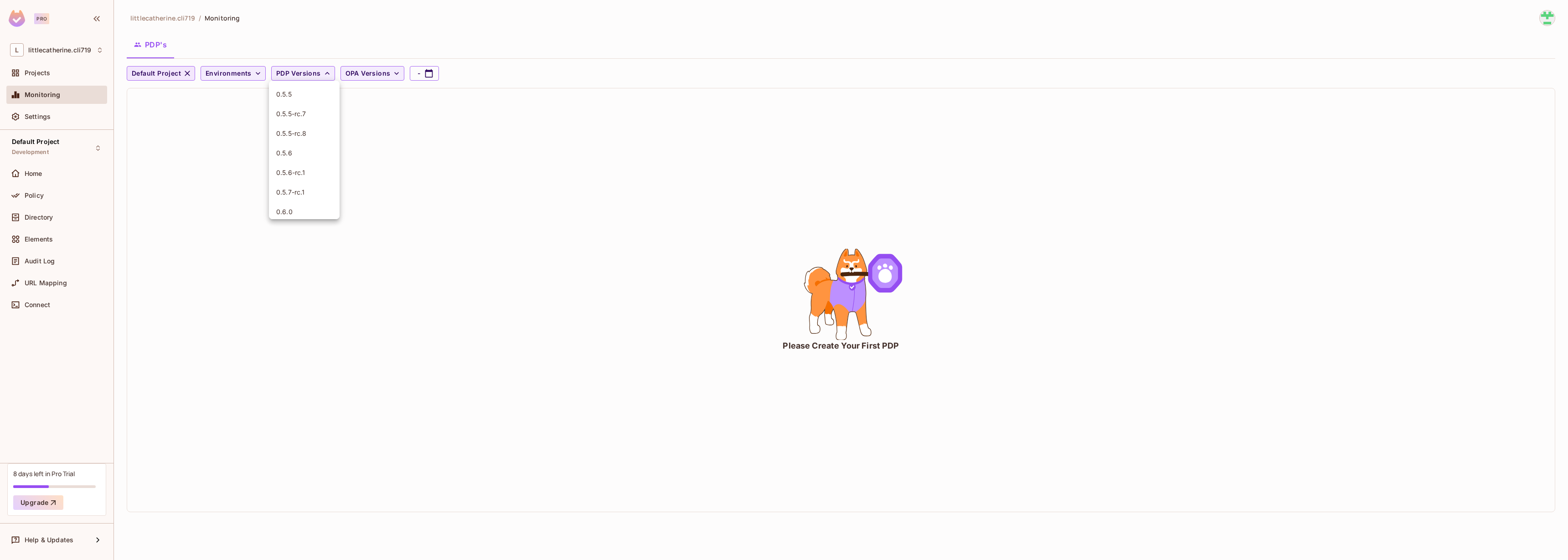
click at [429, 110] on div at bounding box center [784, 280] width 1568 height 560
click at [836, 347] on div "Please Create Your First PDP" at bounding box center [841, 346] width 116 height 12
click at [849, 340] on div "Please Create Your First PDP" at bounding box center [841, 346] width 116 height 12
click at [70, 175] on div "Home" at bounding box center [64, 173] width 79 height 7
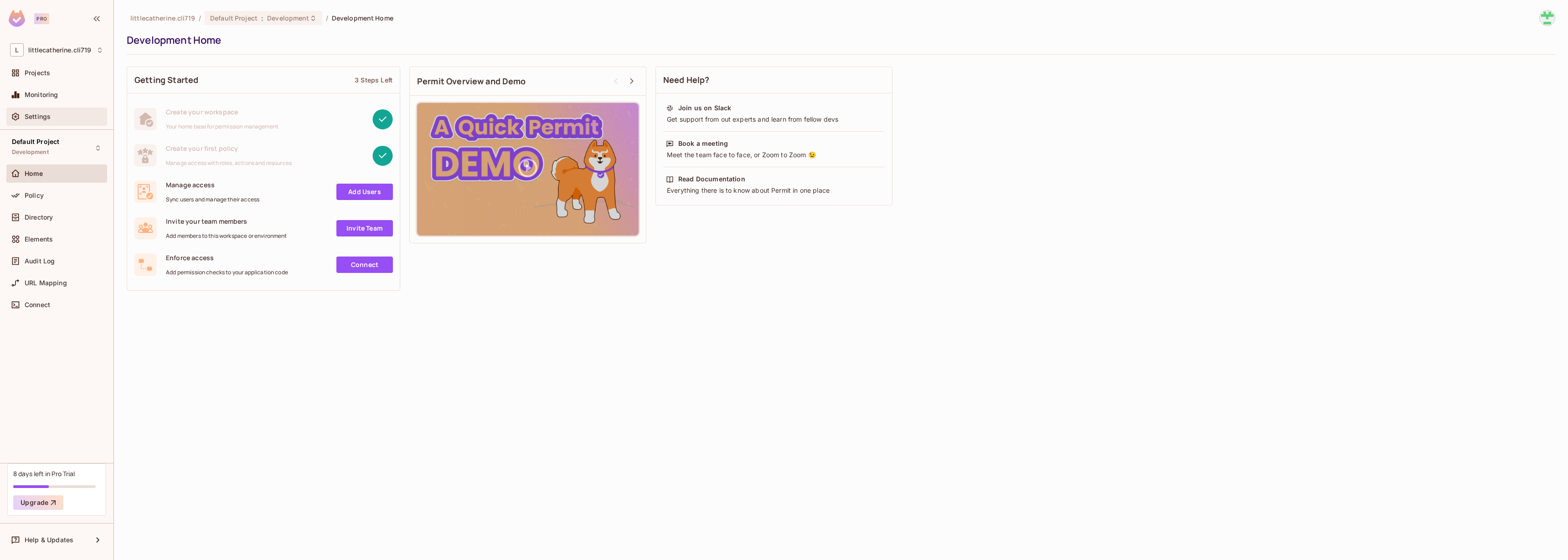
click at [33, 119] on span "Settings" at bounding box center [37, 117] width 26 height 7
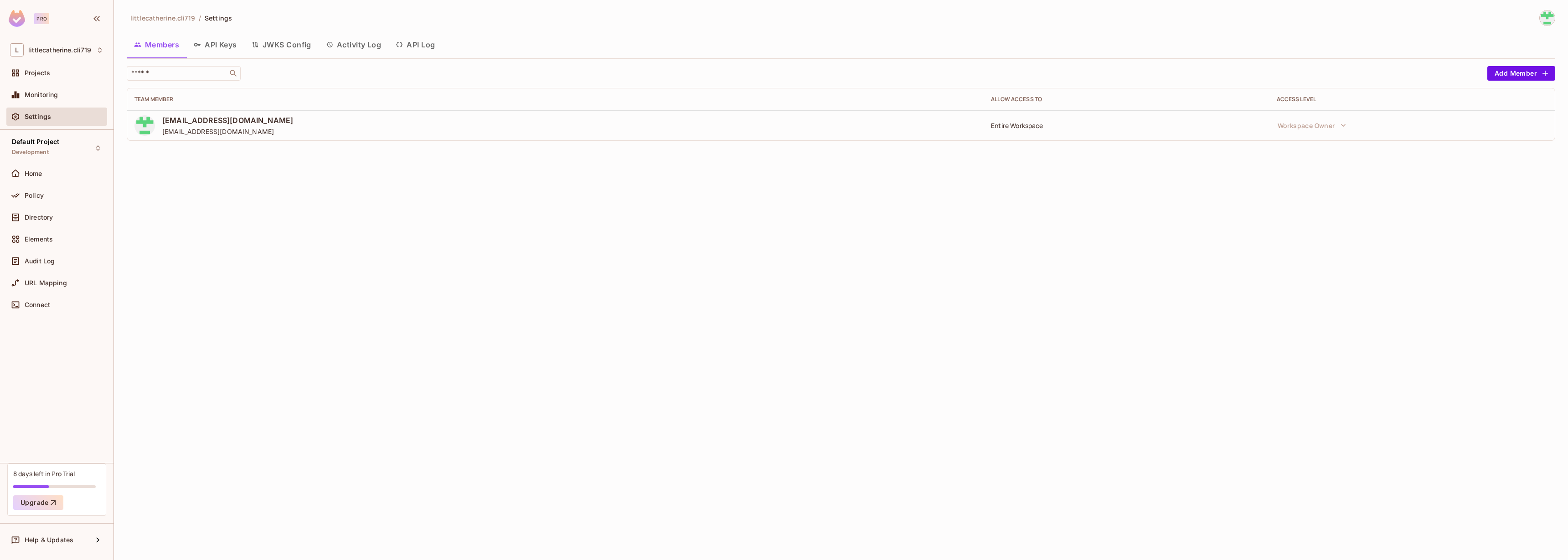
click at [211, 52] on button "API Keys" at bounding box center [215, 44] width 58 height 23
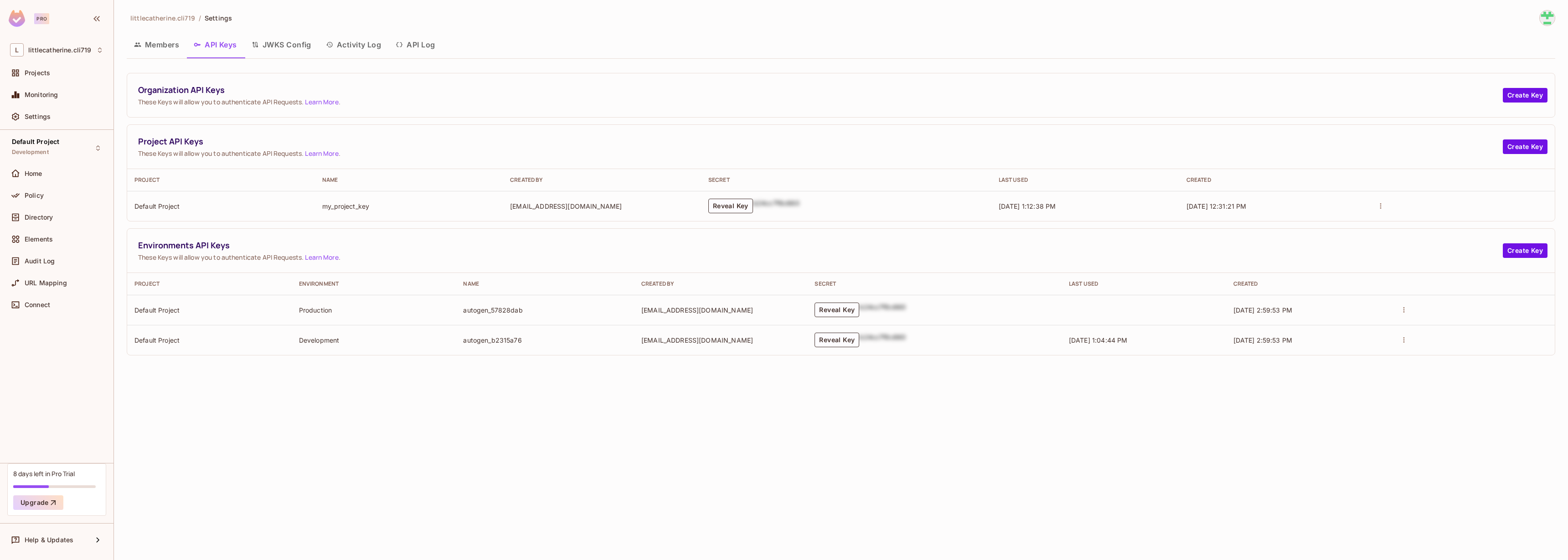
click at [415, 39] on button "API Log" at bounding box center [415, 44] width 54 height 23
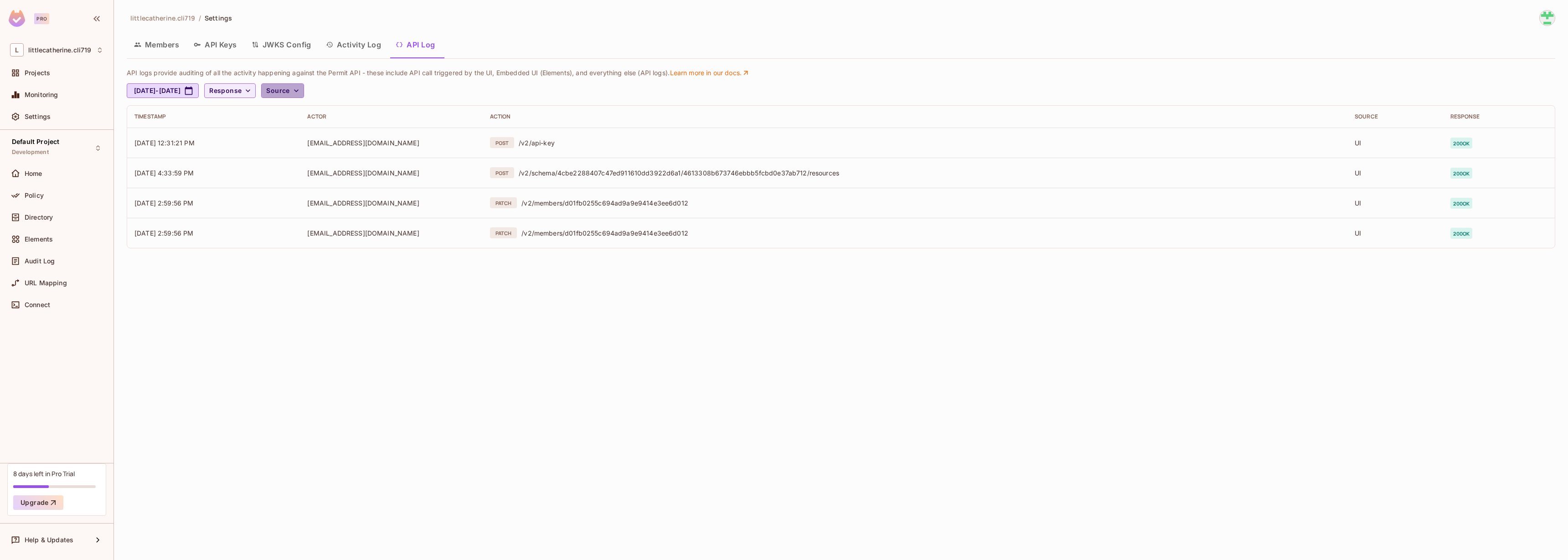
click at [290, 94] on span "Source" at bounding box center [278, 91] width 23 height 12
click at [326, 113] on span "API logs" at bounding box center [329, 111] width 39 height 9
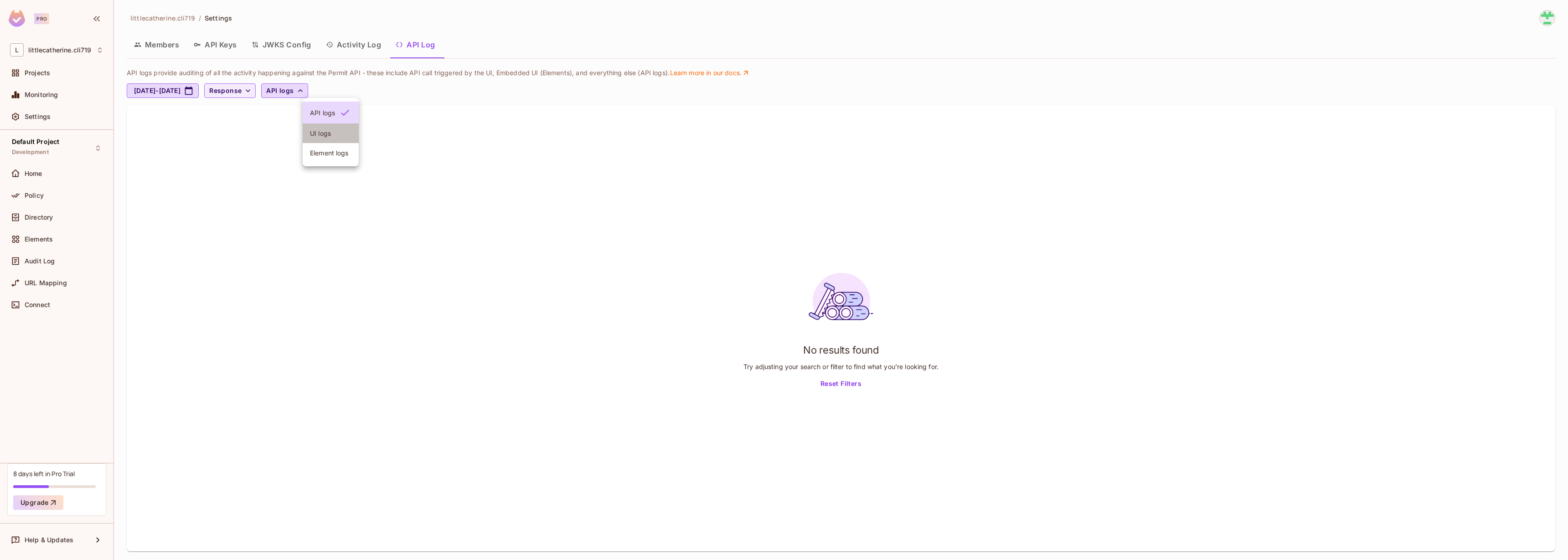
click at [331, 133] on span "UI logs" at bounding box center [331, 133] width 41 height 9
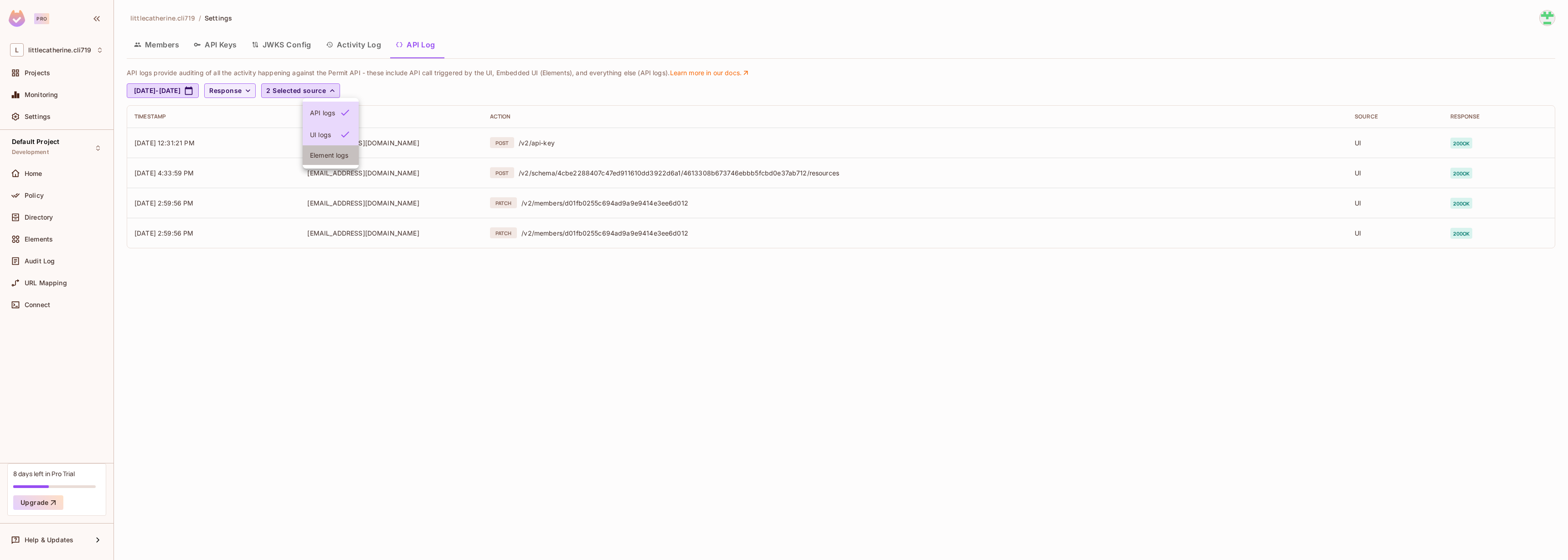
click at [310, 156] on span "Element logs" at bounding box center [331, 155] width 41 height 9
click at [313, 362] on div at bounding box center [784, 280] width 1568 height 560
